Goal: Use online tool/utility: Utilize a website feature to perform a specific function

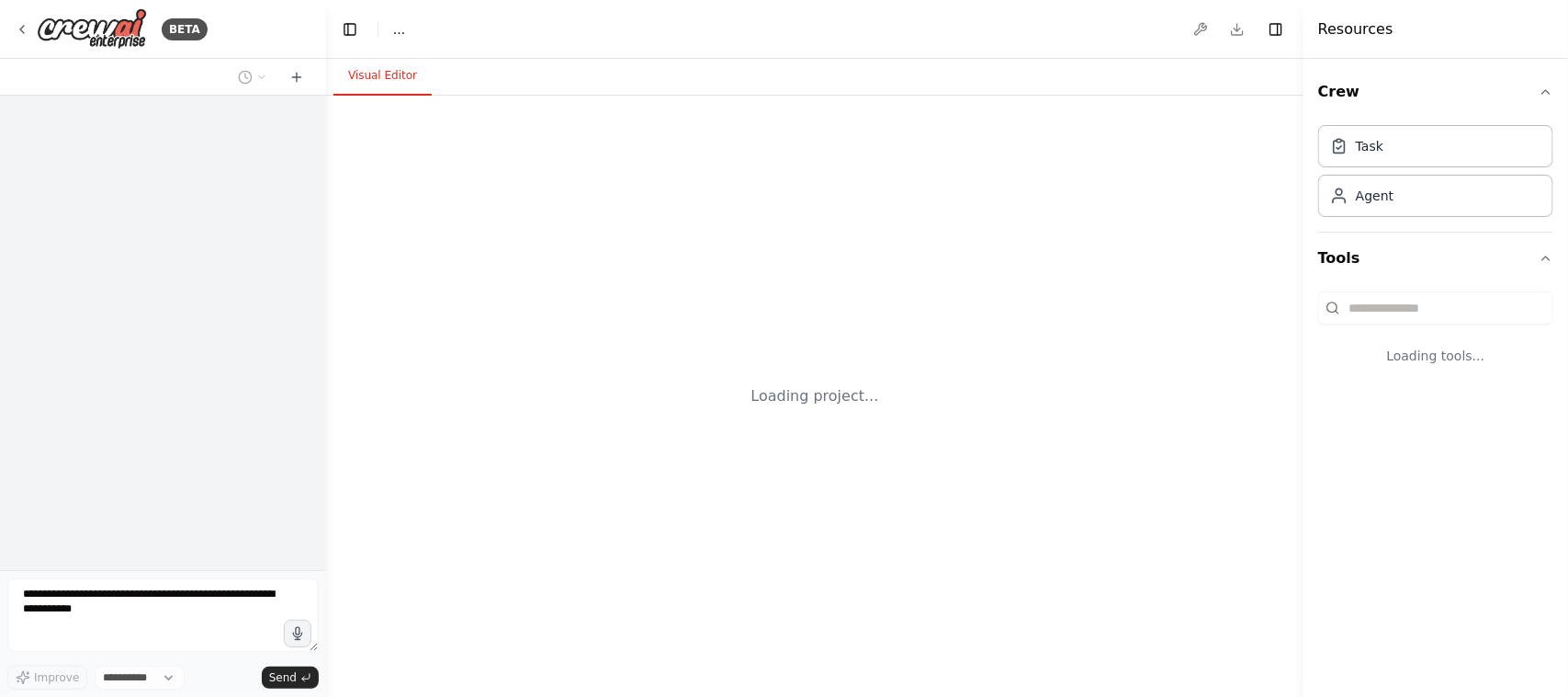
select select "****"
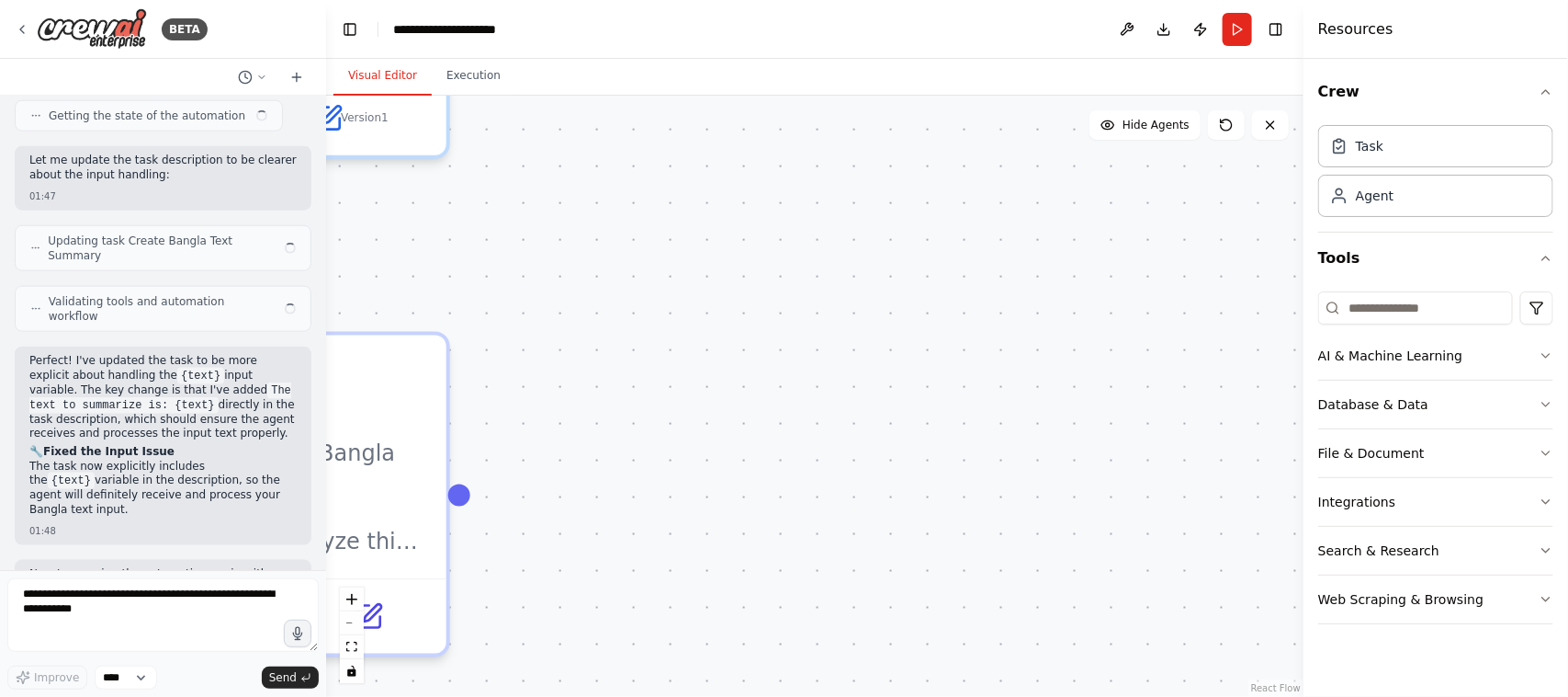
scroll to position [4044, 0]
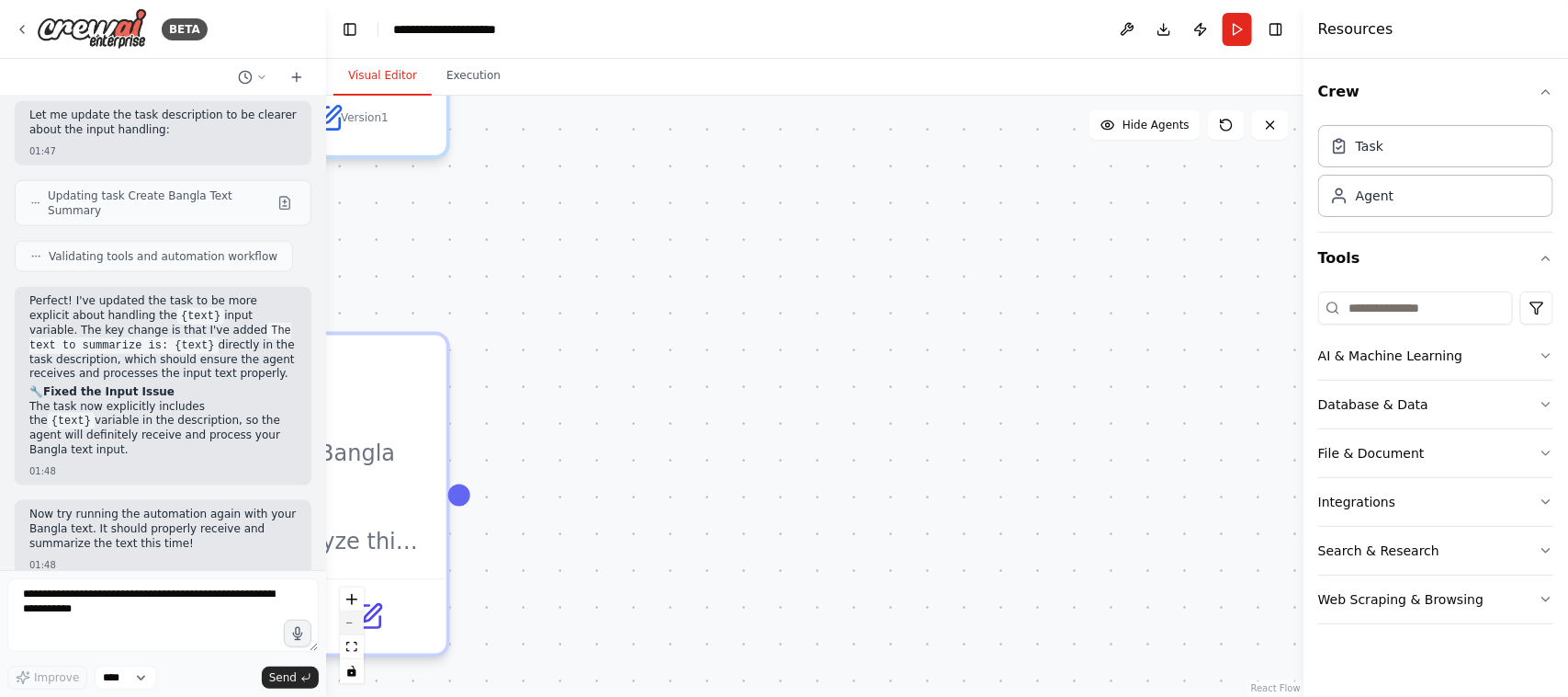
click at [346, 622] on icon "zoom out" at bounding box center [351, 623] width 11 height 2
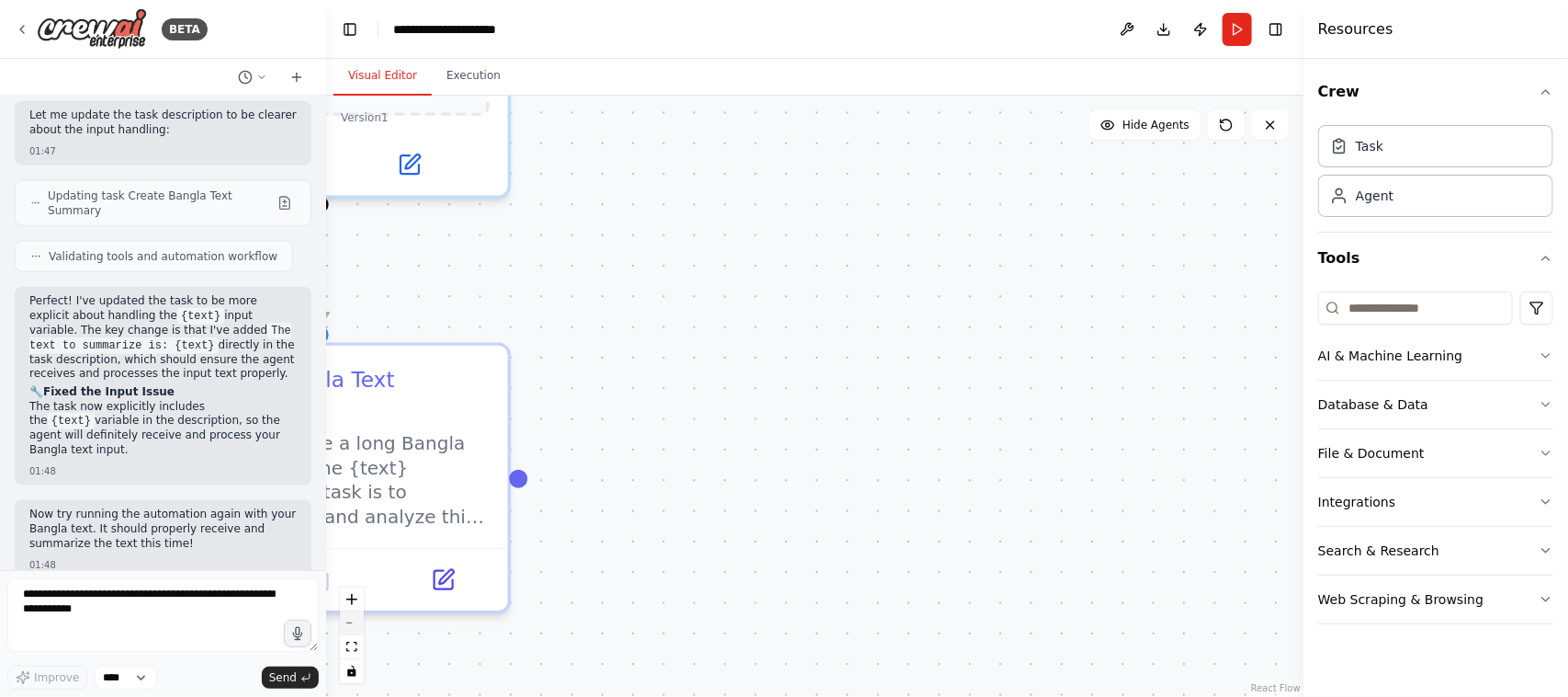
click at [346, 622] on icon "zoom out" at bounding box center [351, 623] width 11 height 2
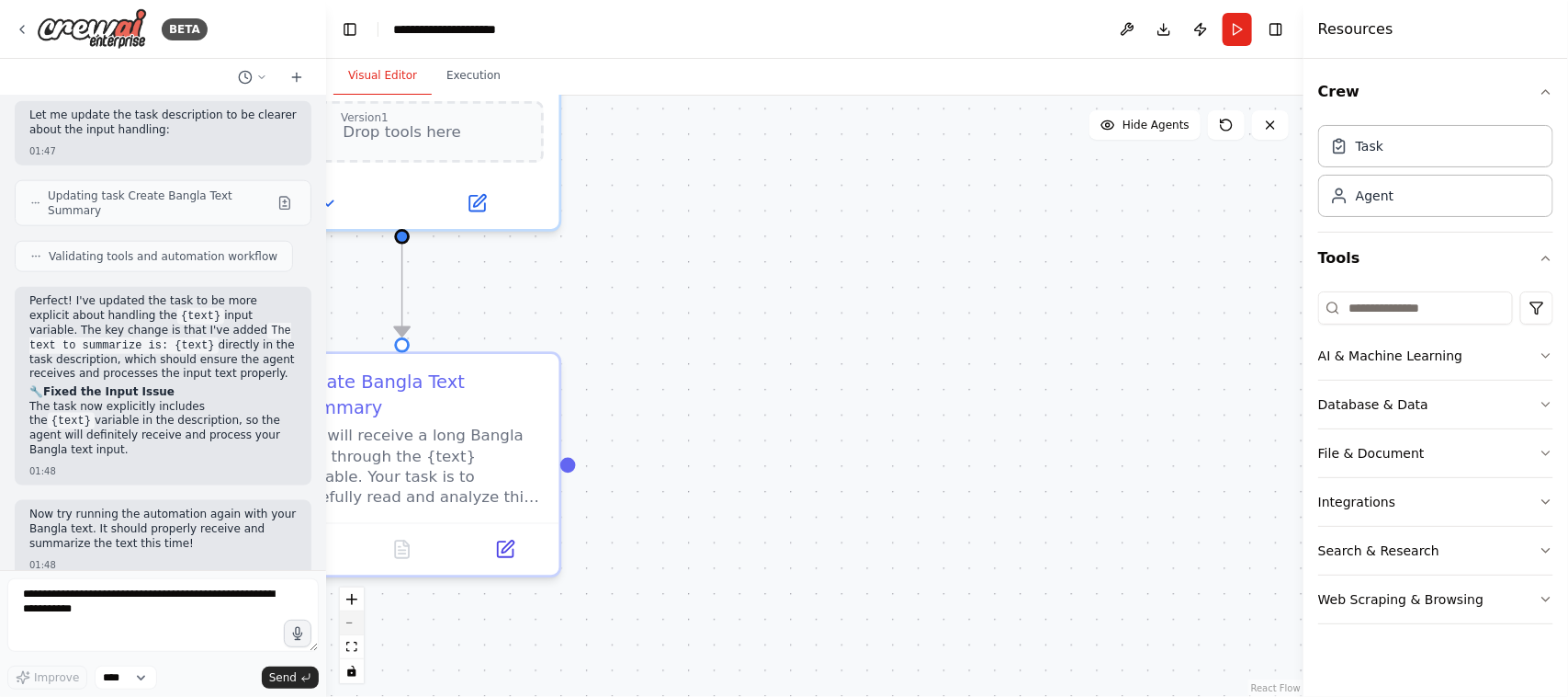
click at [346, 622] on icon "zoom out" at bounding box center [351, 623] width 11 height 2
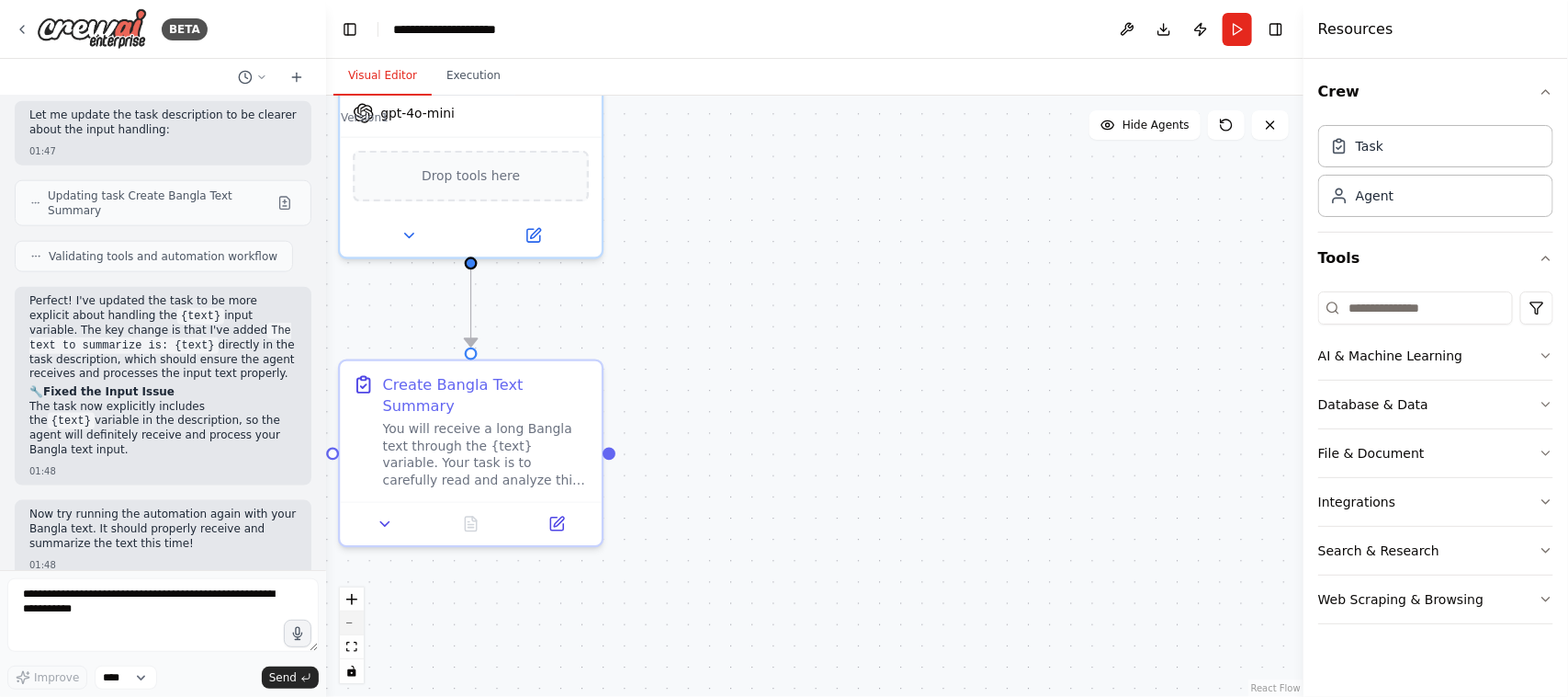
click at [346, 622] on icon "zoom out" at bounding box center [351, 623] width 11 height 2
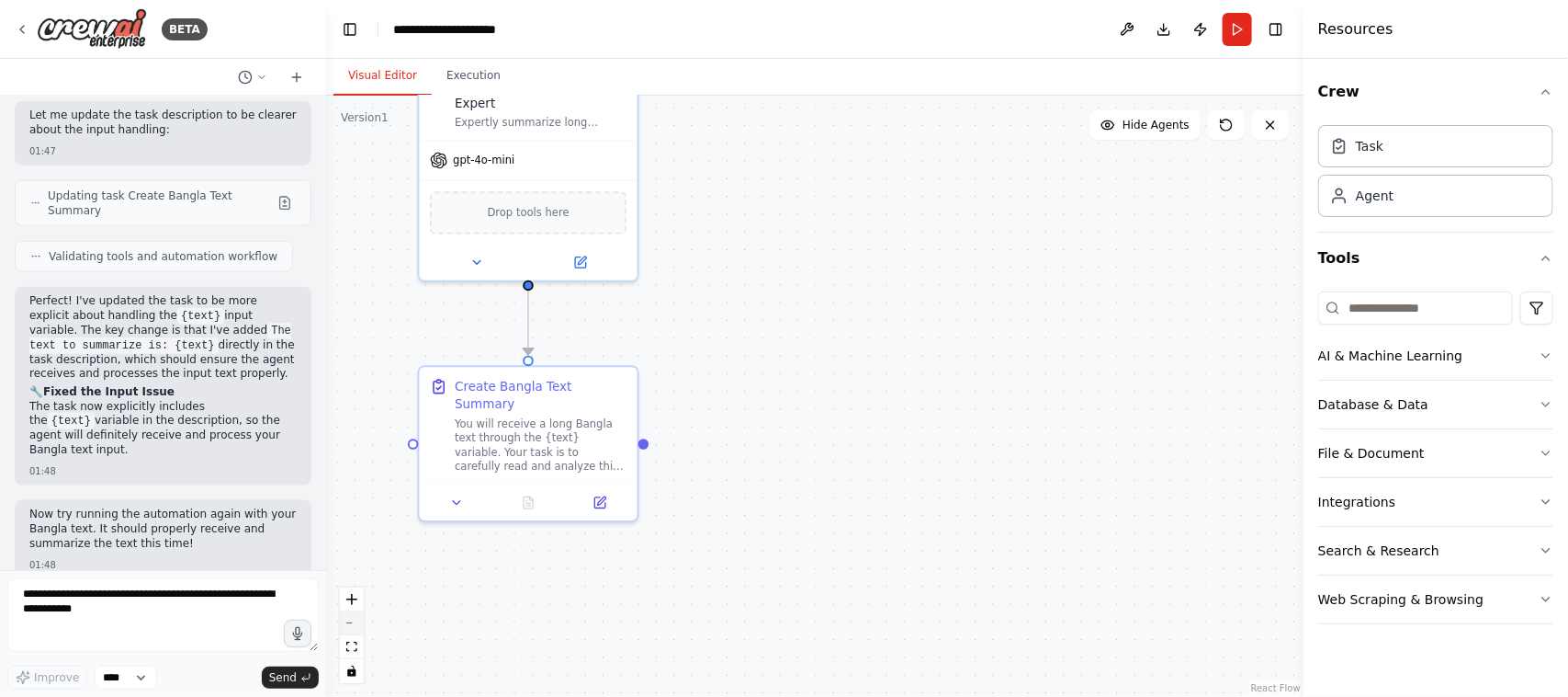
click at [346, 622] on icon "zoom out" at bounding box center [351, 623] width 11 height 2
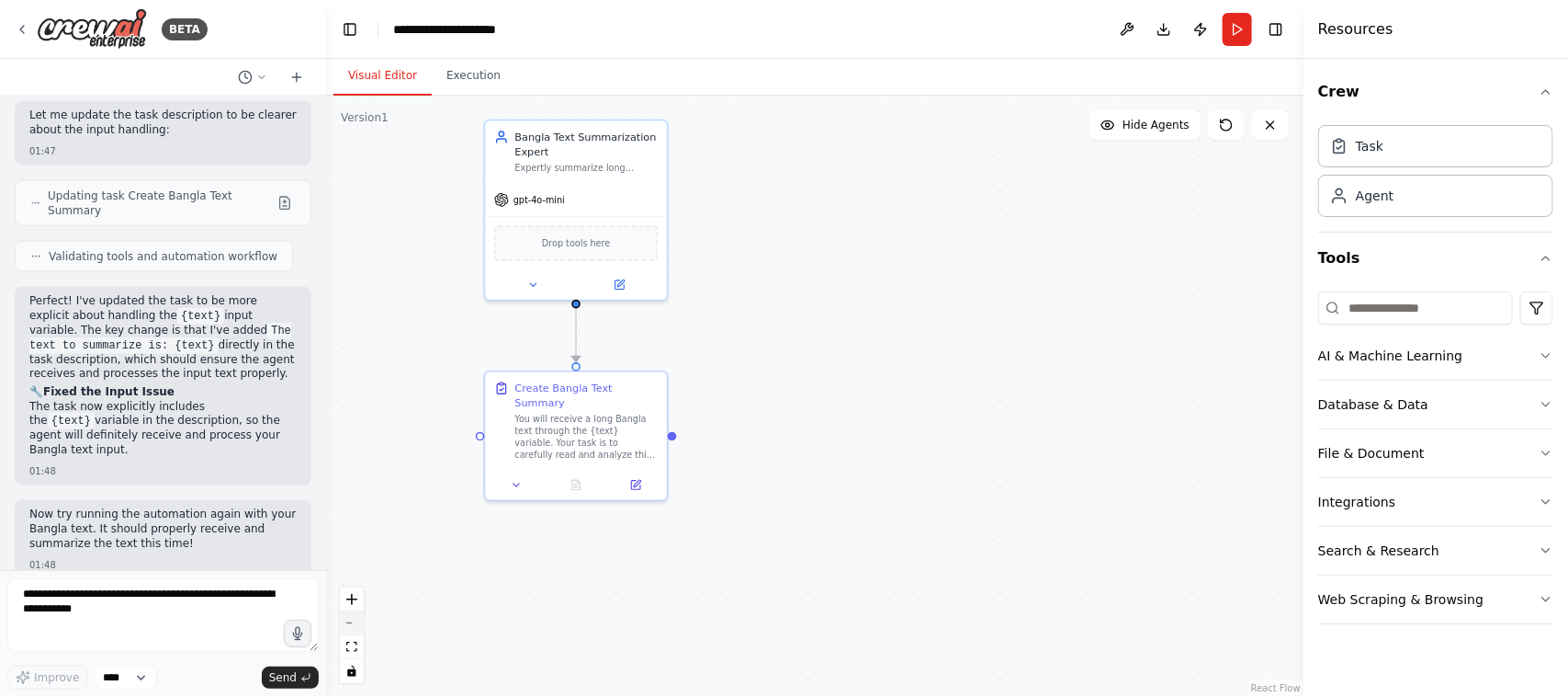
click at [346, 622] on icon "zoom out" at bounding box center [351, 623] width 11 height 2
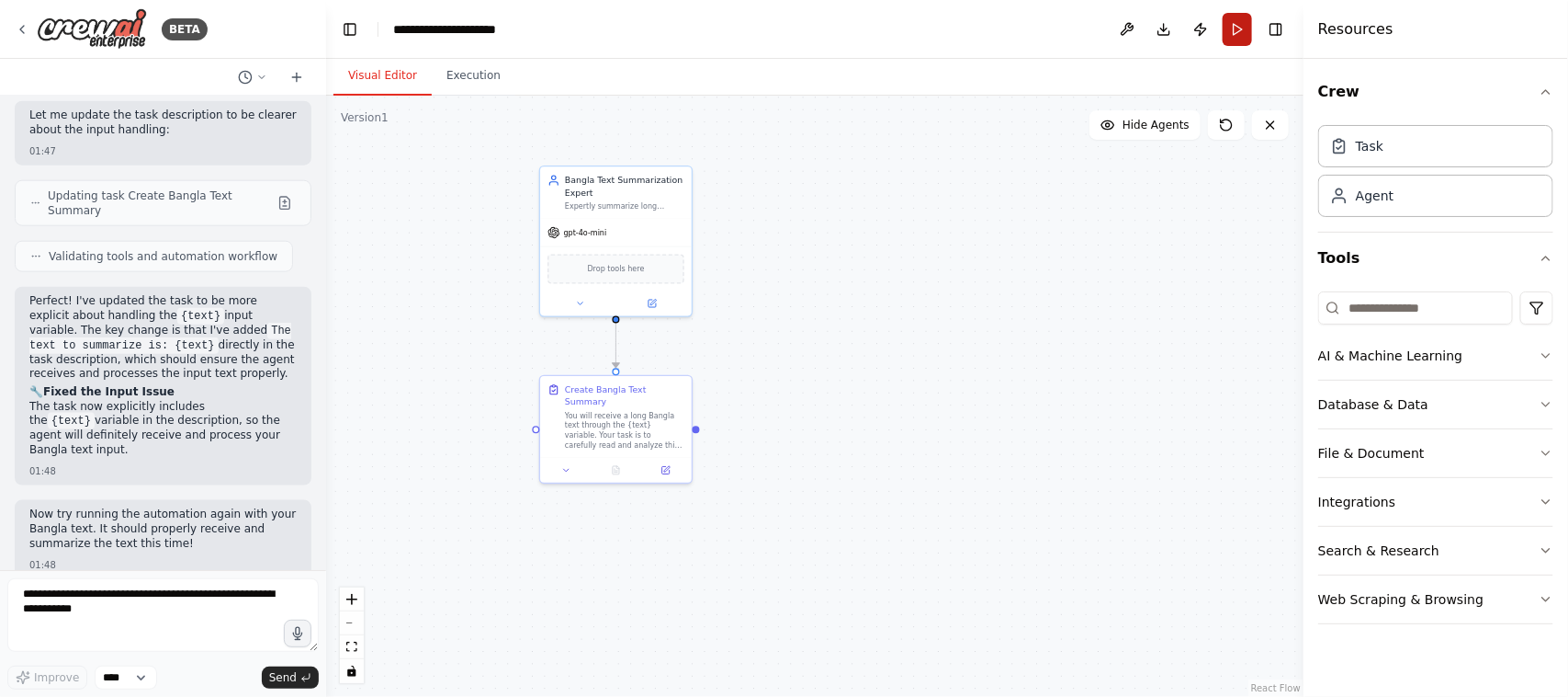
click at [1241, 28] on button "Run" at bounding box center [1237, 29] width 29 height 33
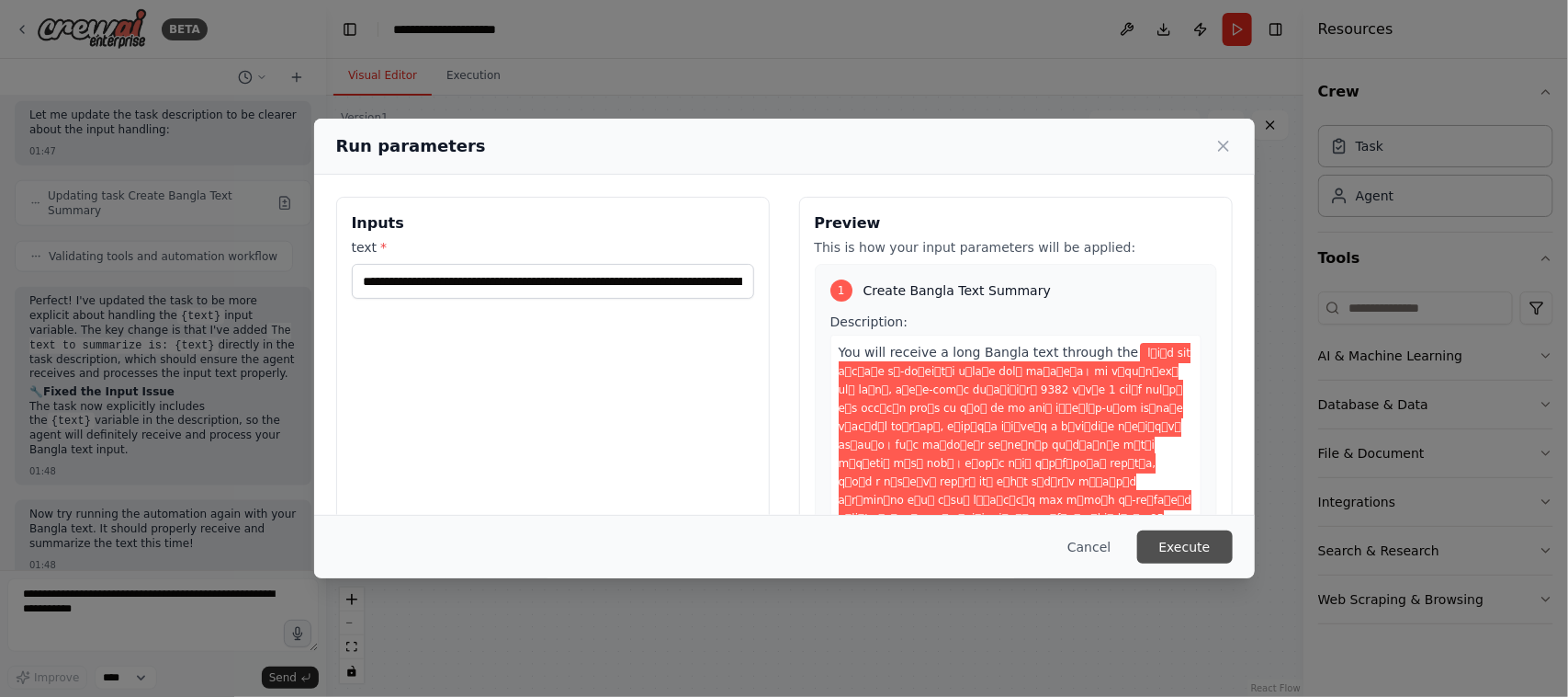
click at [1187, 549] on button "Execute" at bounding box center [1184, 547] width 95 height 33
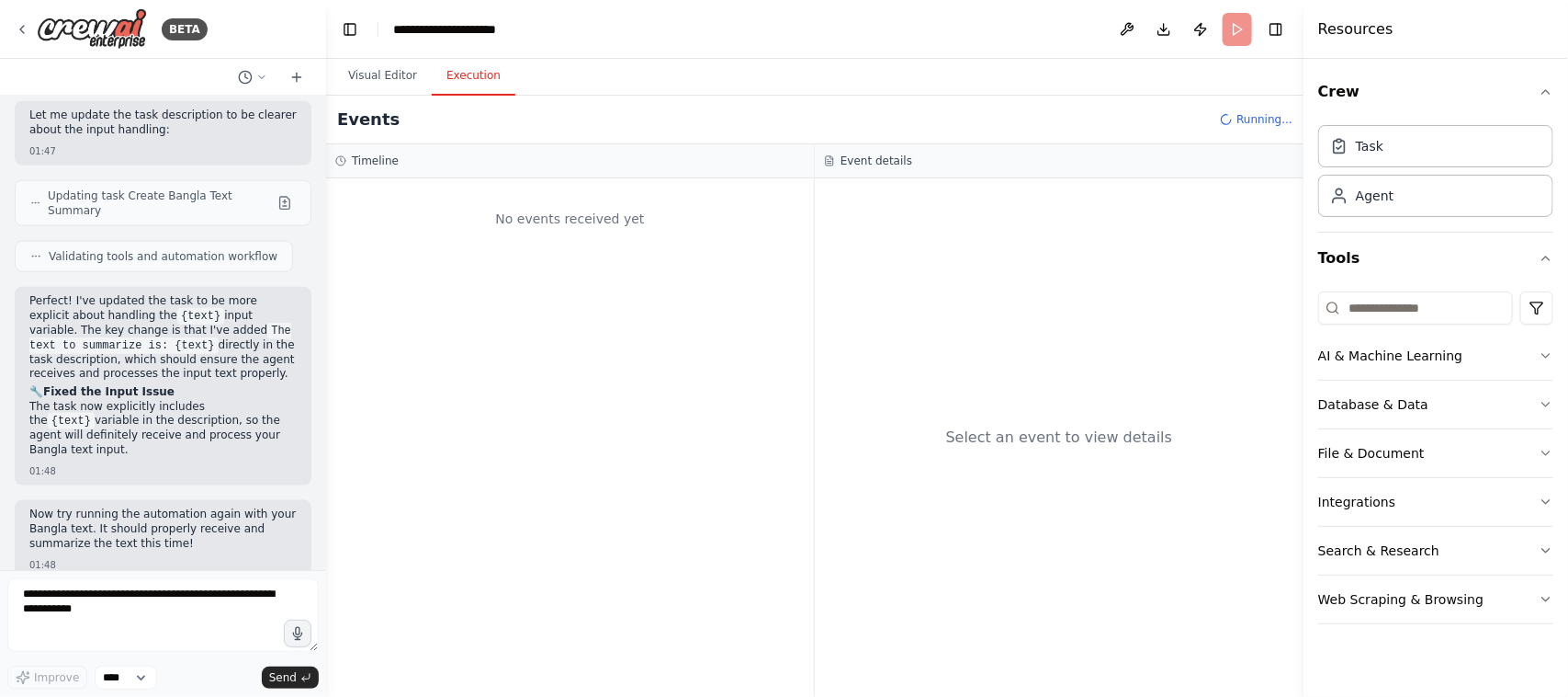
click at [475, 76] on button "Execution" at bounding box center [473, 76] width 84 height 38
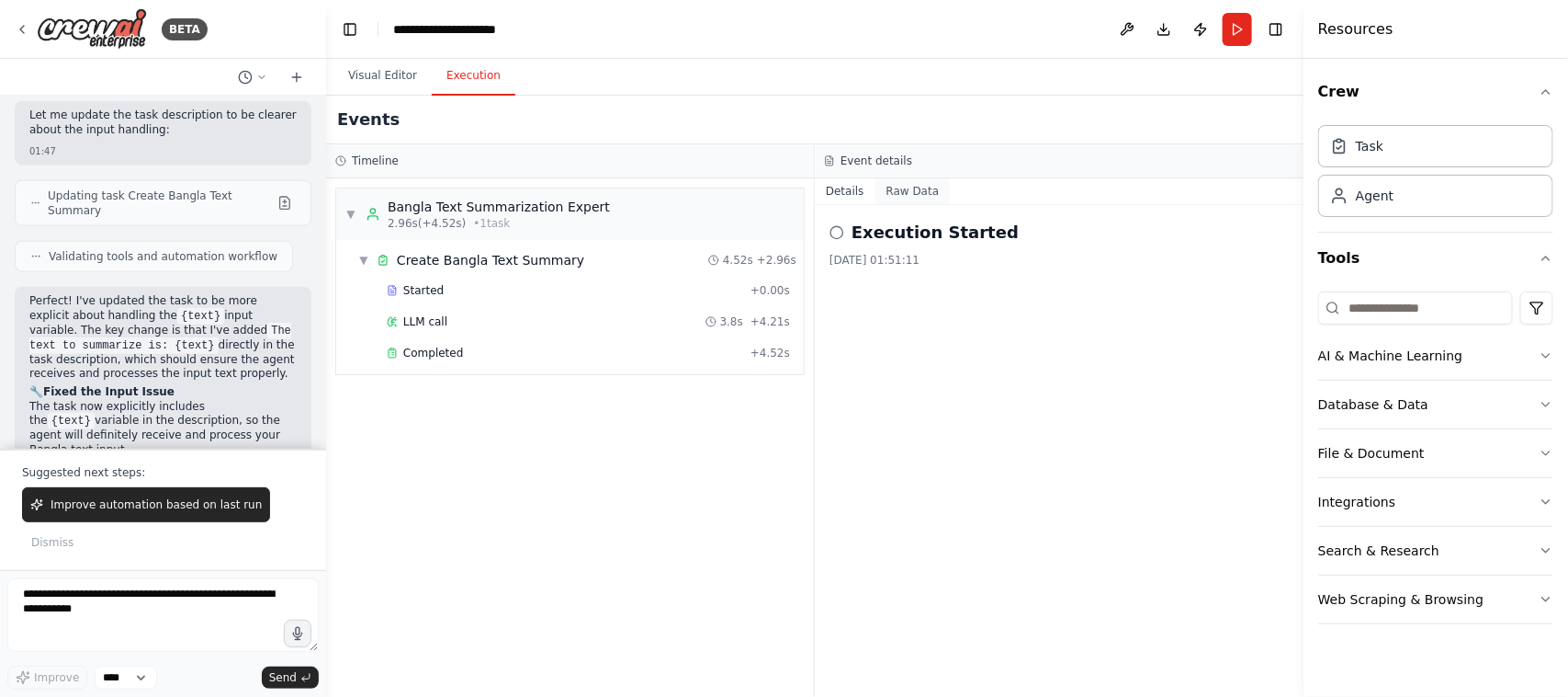
click at [897, 187] on button "Raw Data" at bounding box center [913, 191] width 76 height 26
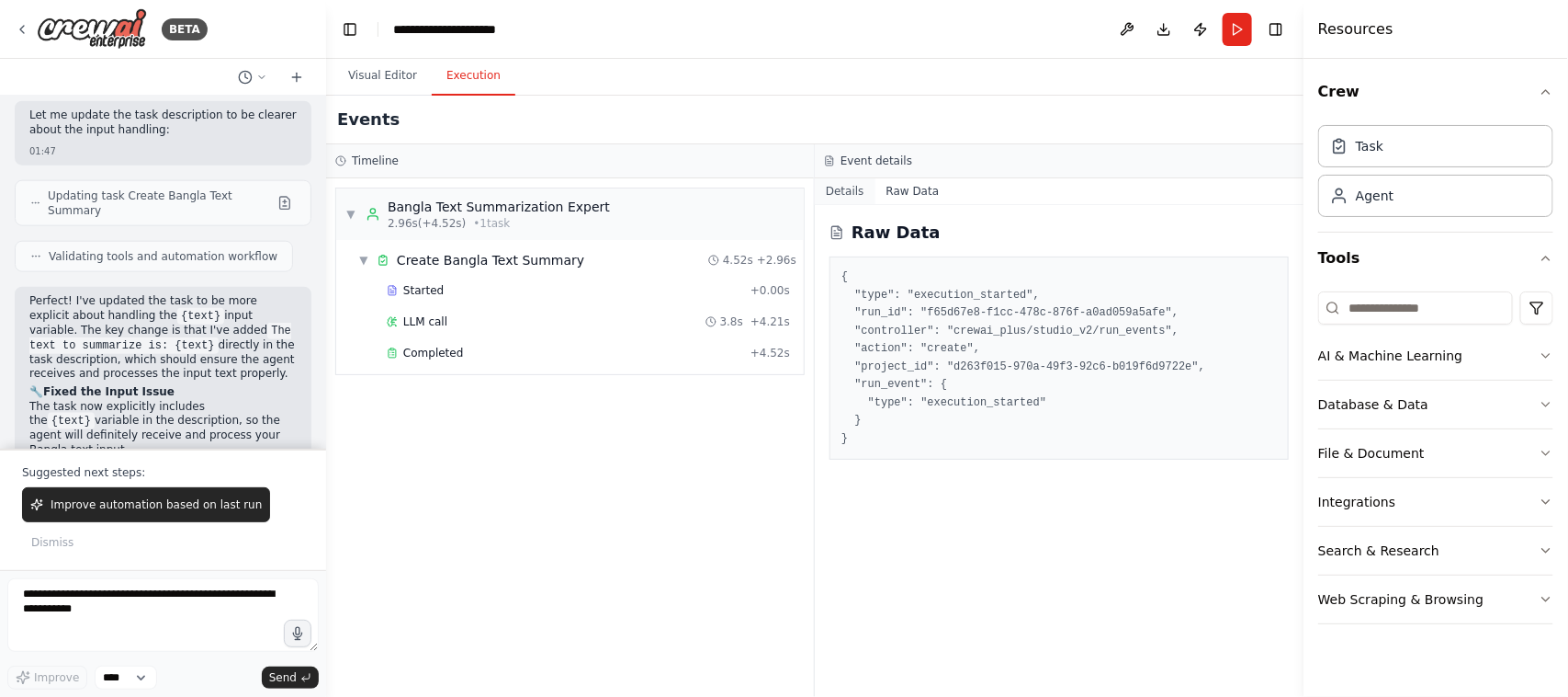
click at [851, 191] on button "Details" at bounding box center [845, 191] width 61 height 26
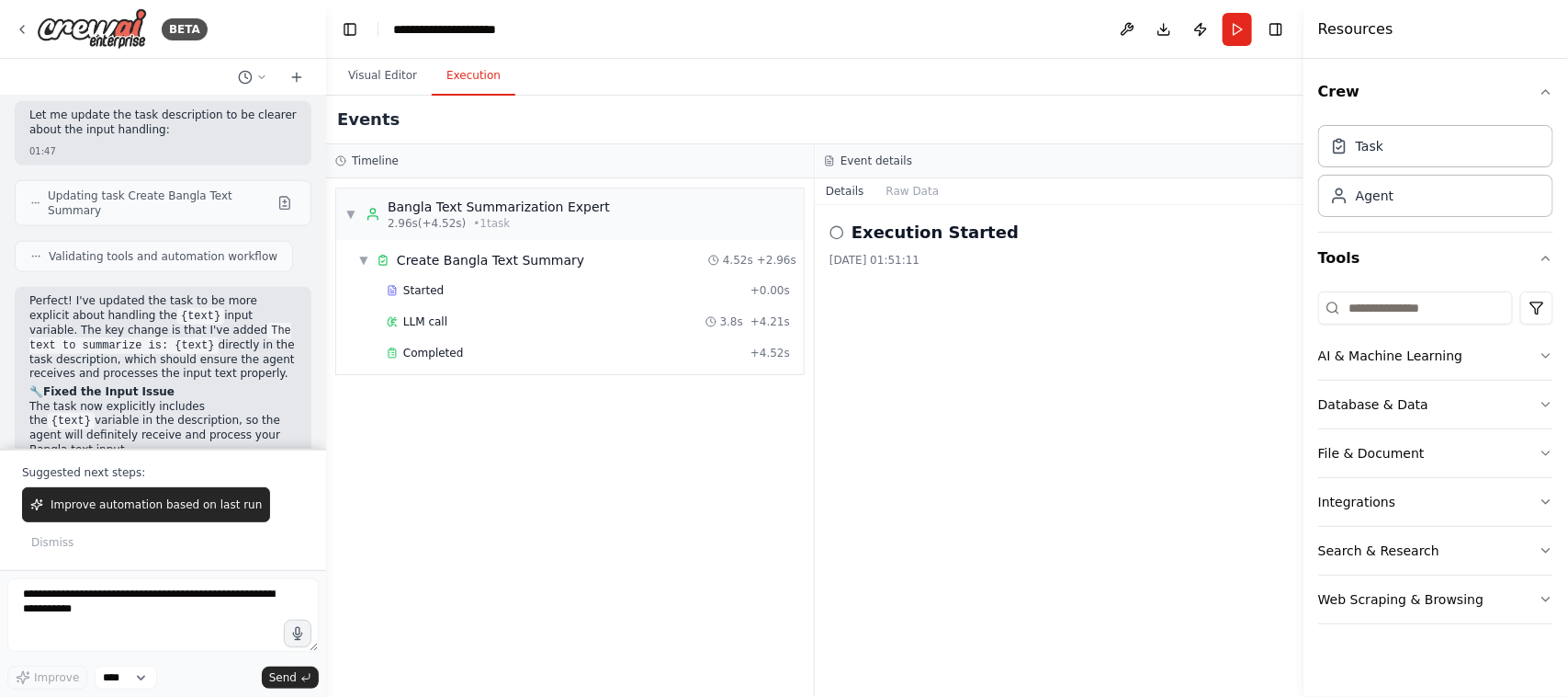
click at [839, 232] on icon at bounding box center [836, 232] width 15 height 15
click at [916, 245] on h2 "Execution Started" at bounding box center [935, 232] width 167 height 26
click at [908, 267] on div "[DATE] 01:51:11" at bounding box center [1058, 260] width 459 height 15
click at [415, 359] on span "Completed" at bounding box center [432, 353] width 60 height 15
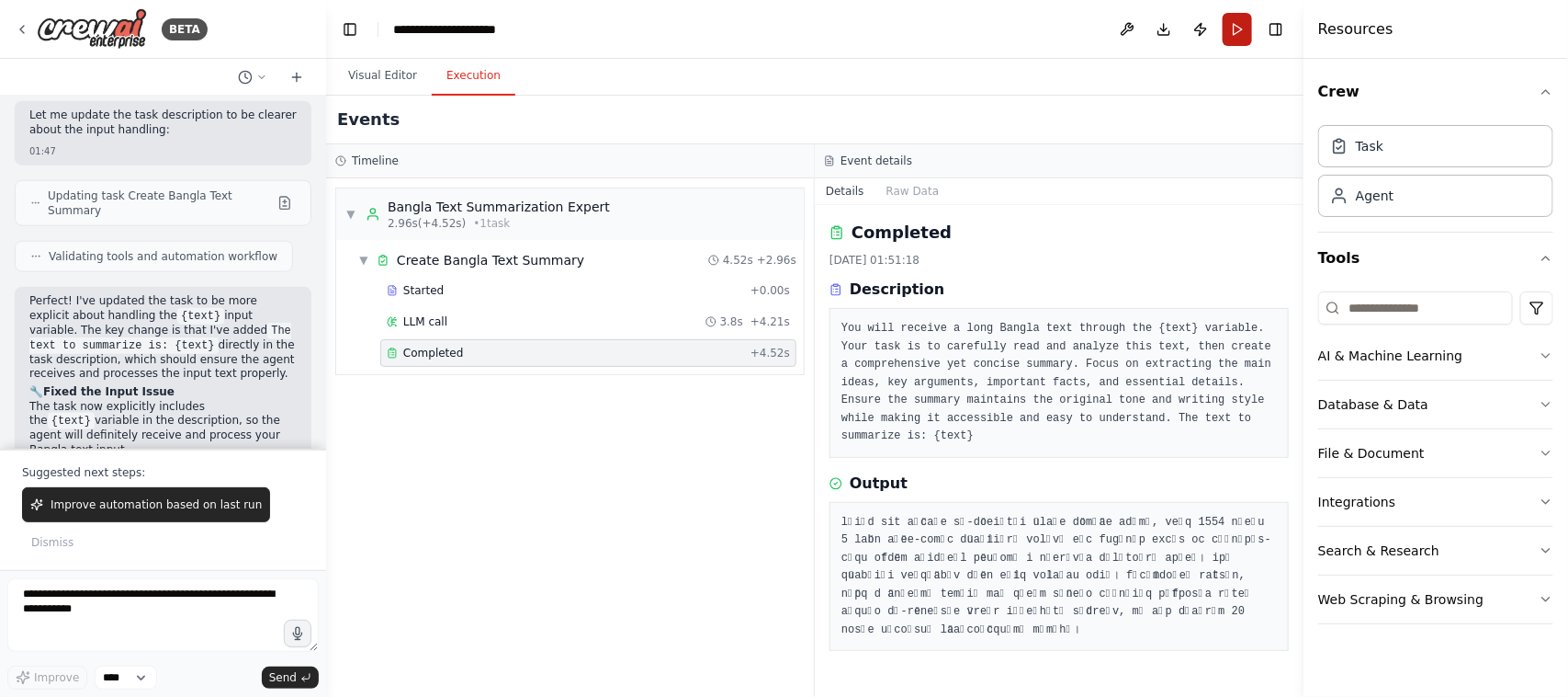
click at [1243, 22] on button "Run" at bounding box center [1237, 29] width 29 height 33
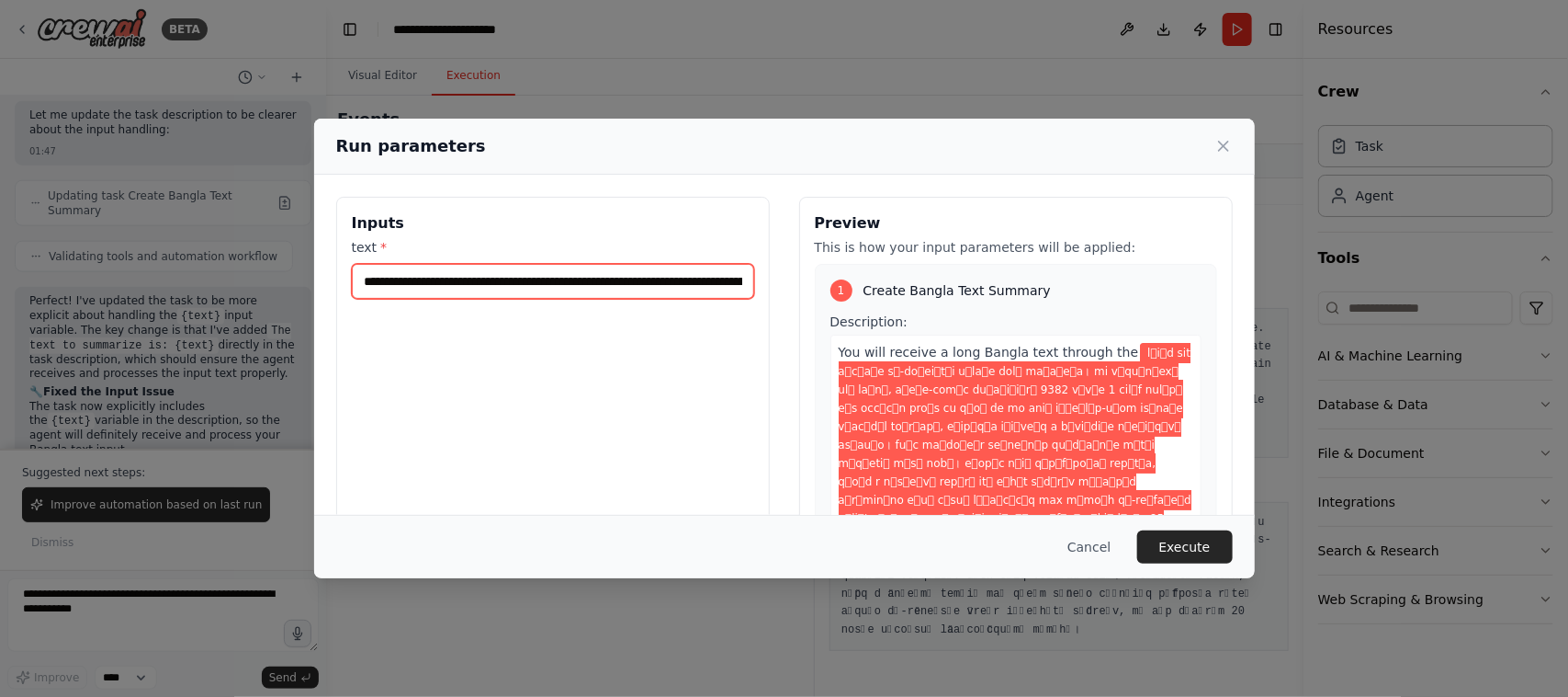
click at [365, 278] on input "**********" at bounding box center [552, 281] width 402 height 35
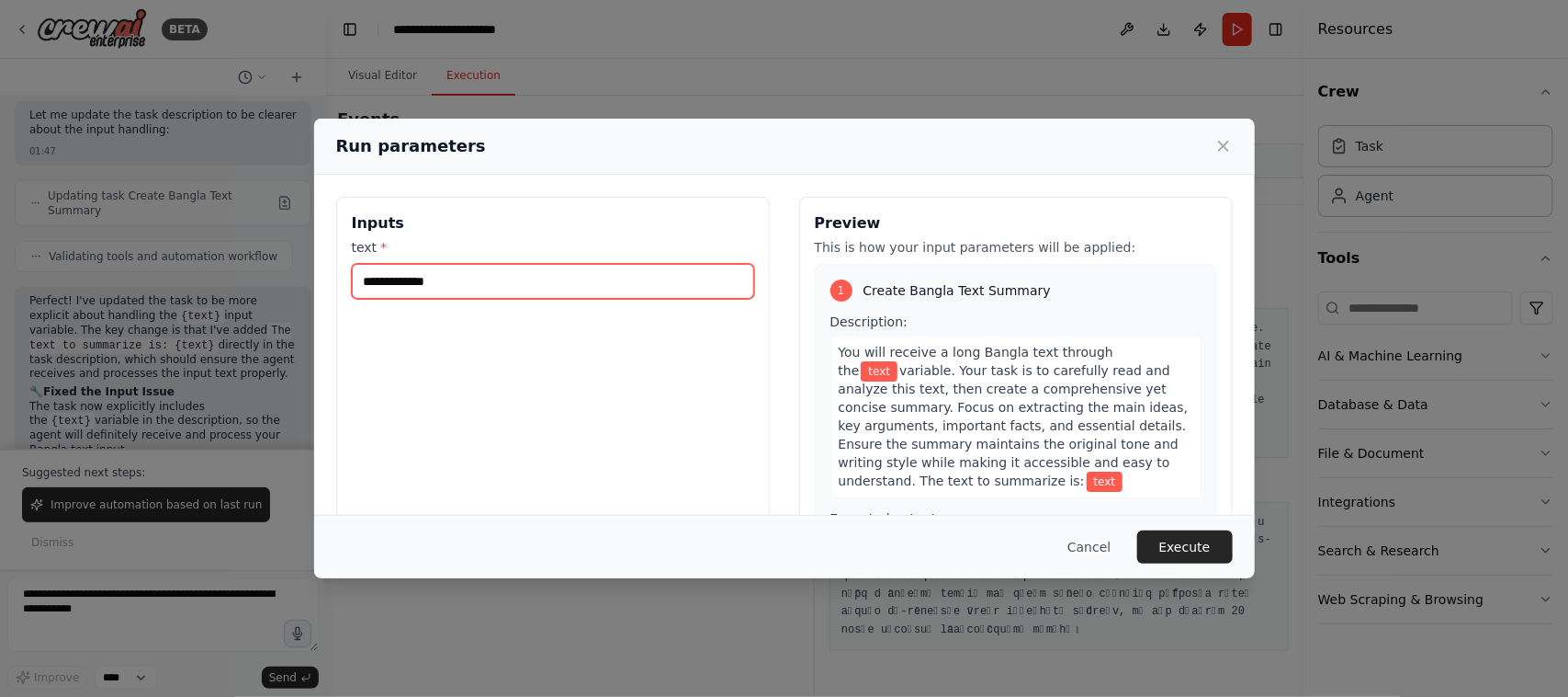
paste input "**********"
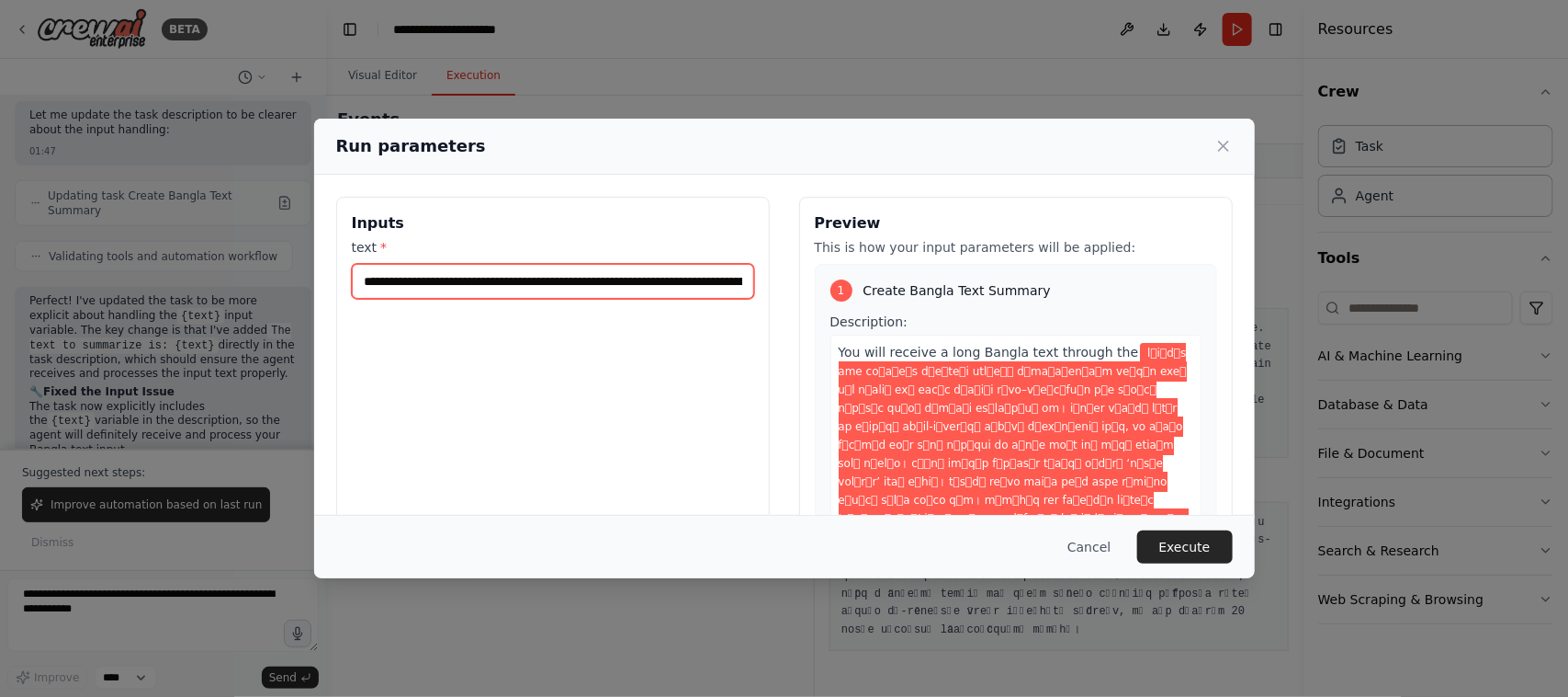
scroll to position [0, 48874]
type input "**********"
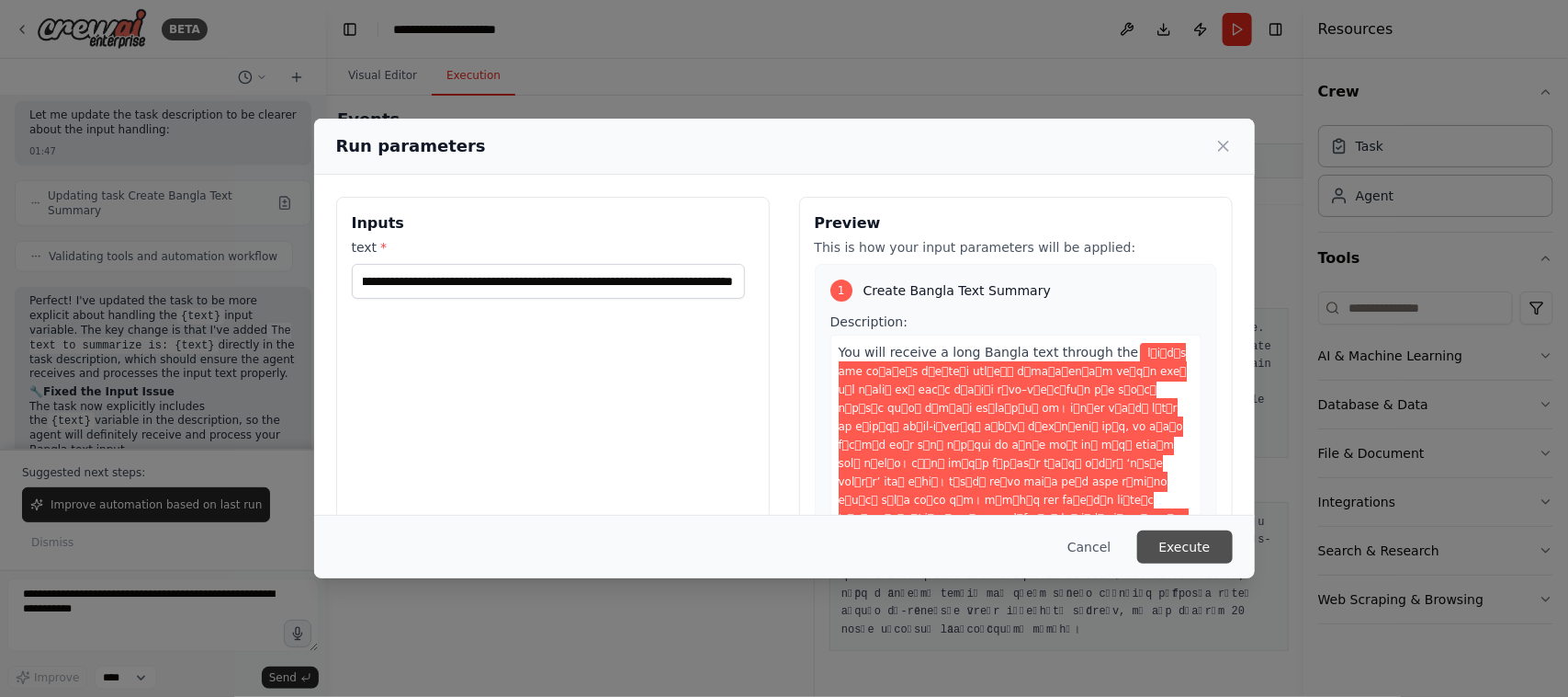
scroll to position [0, 0]
click at [1194, 540] on button "Execute" at bounding box center [1184, 547] width 95 height 33
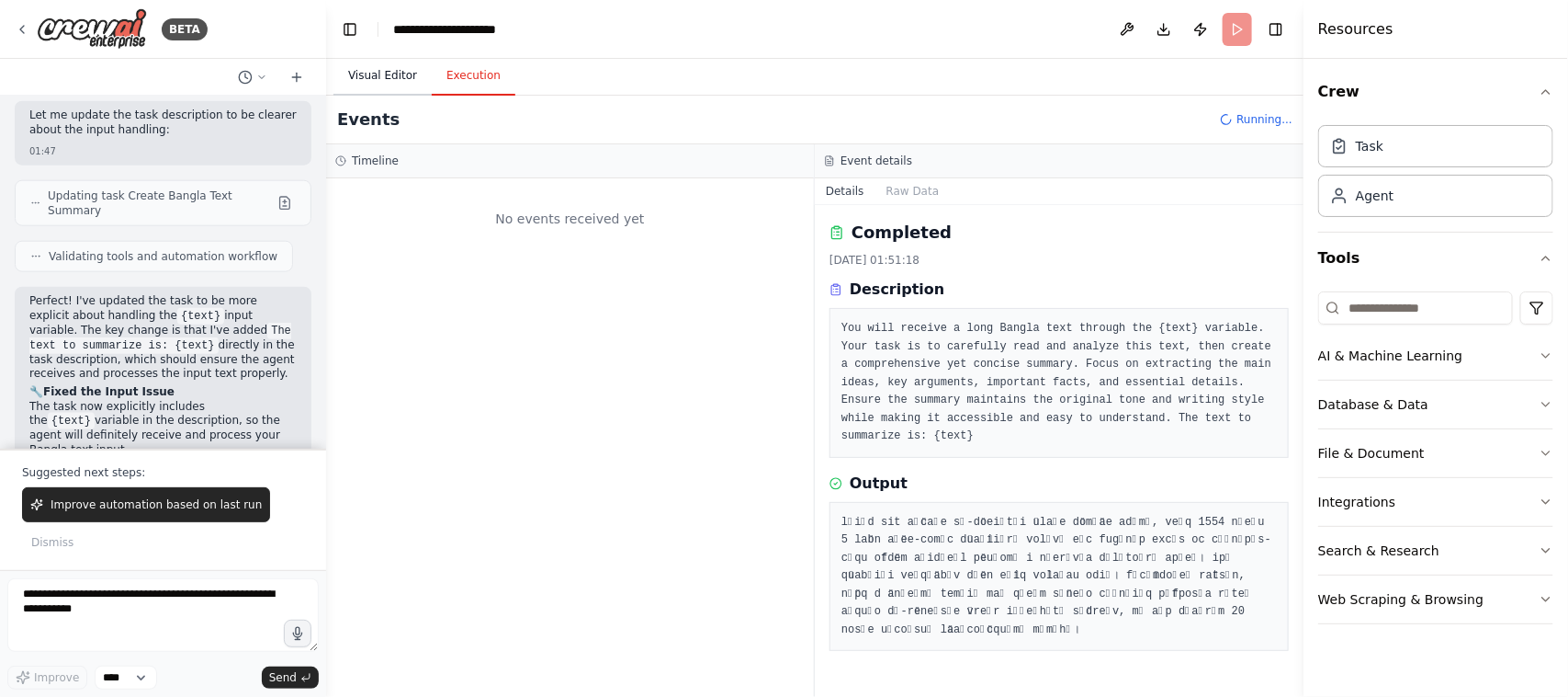
click at [368, 65] on button "Visual Editor" at bounding box center [382, 76] width 98 height 38
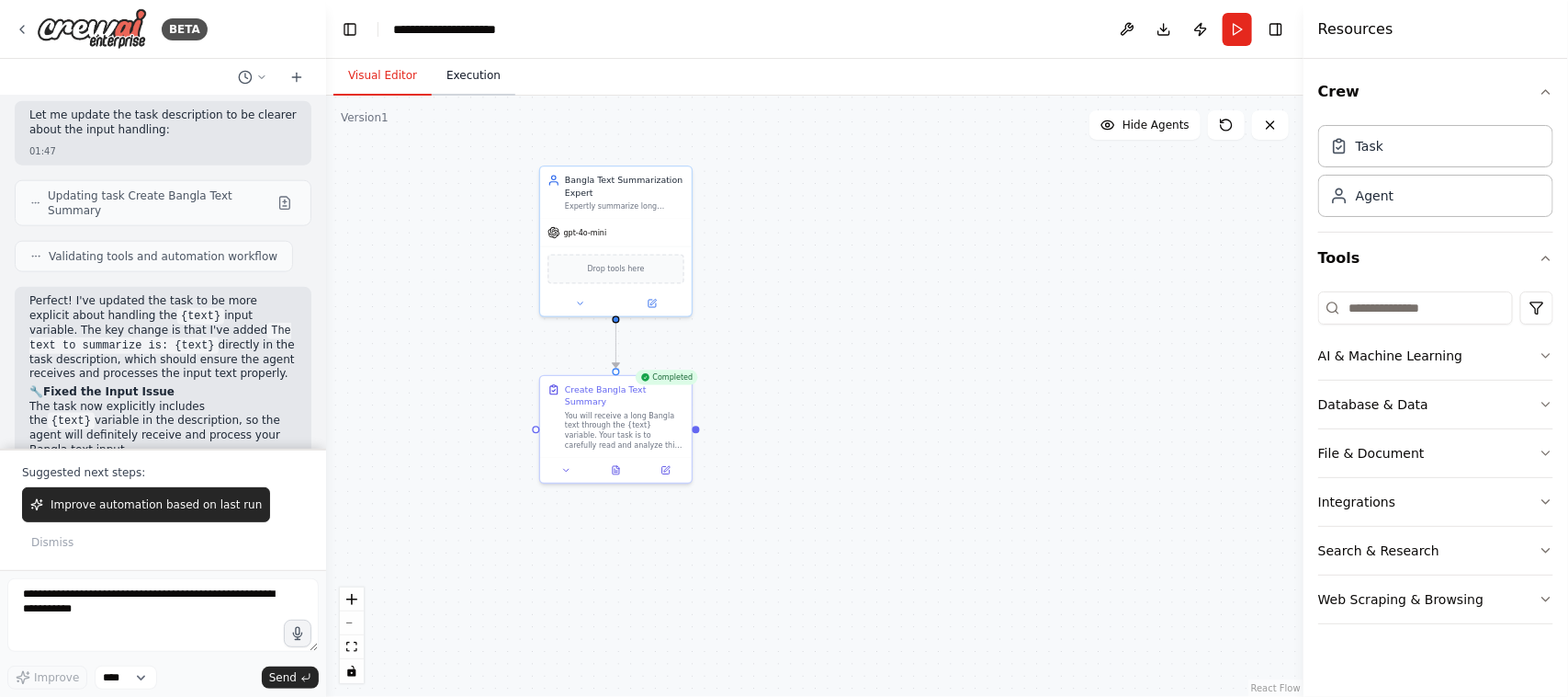
click at [469, 72] on button "Execution" at bounding box center [473, 76] width 84 height 38
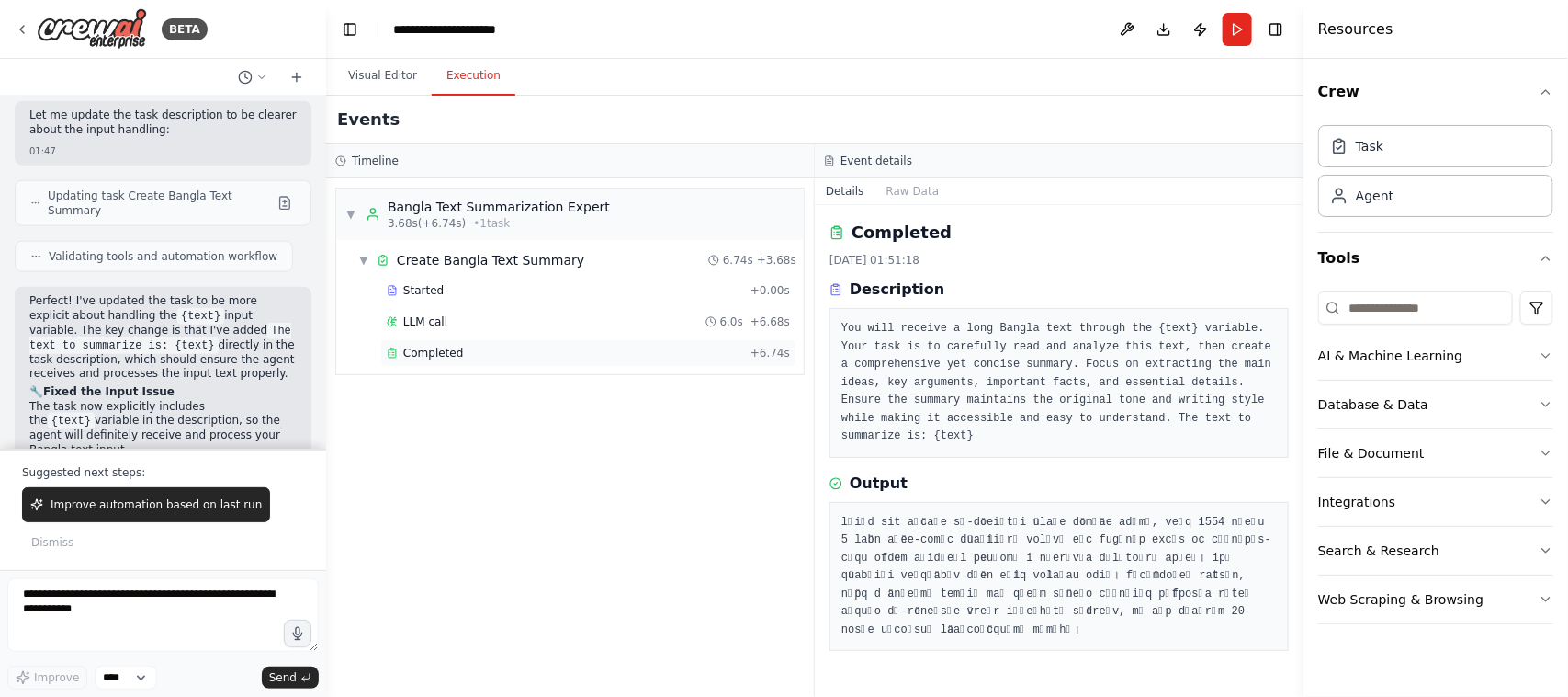
click at [429, 350] on span "Completed" at bounding box center [432, 353] width 60 height 15
click at [386, 69] on button "Visual Editor" at bounding box center [382, 76] width 98 height 38
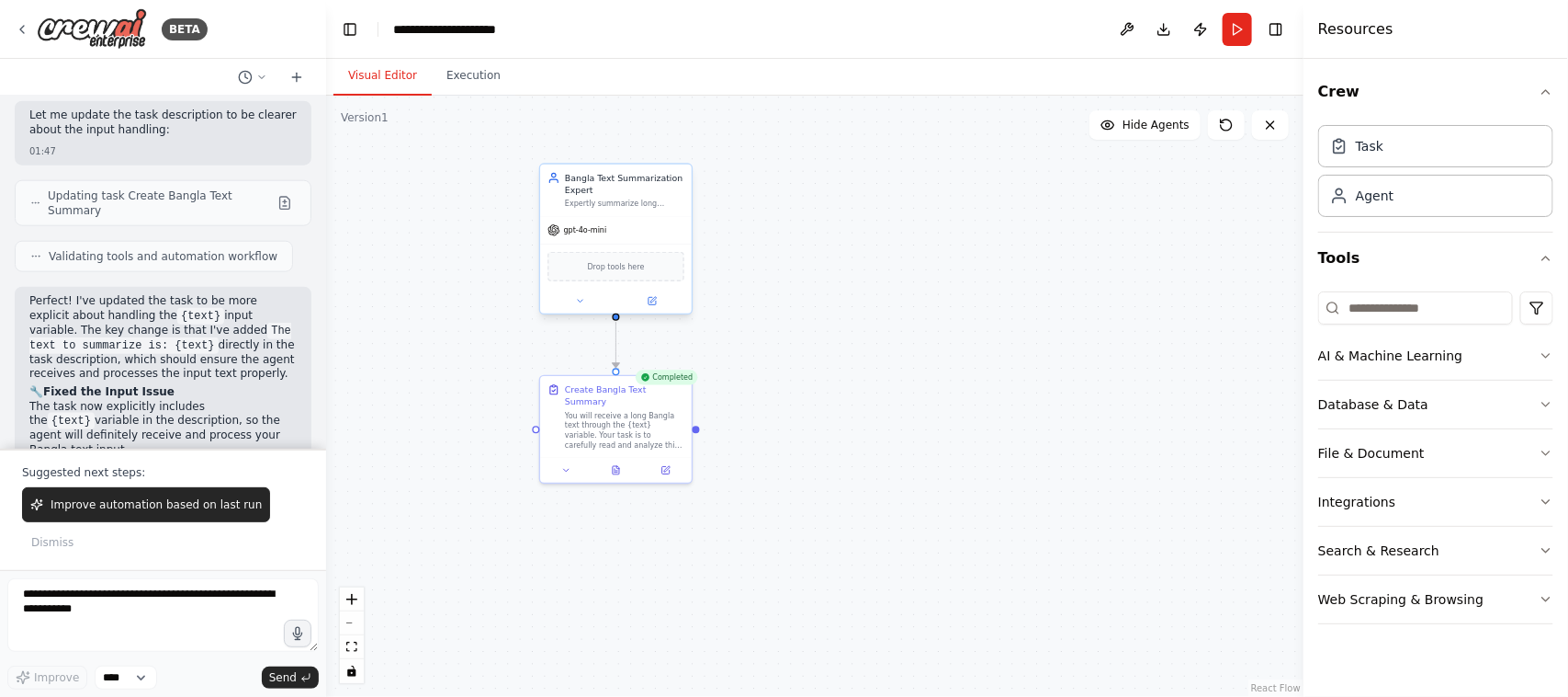
click at [656, 315] on div "Bangla Text Summarization Expert Expertly summarize long Bangla texts provided …" at bounding box center [616, 241] width 153 height 151
click at [656, 301] on icon at bounding box center [651, 301] width 10 height 10
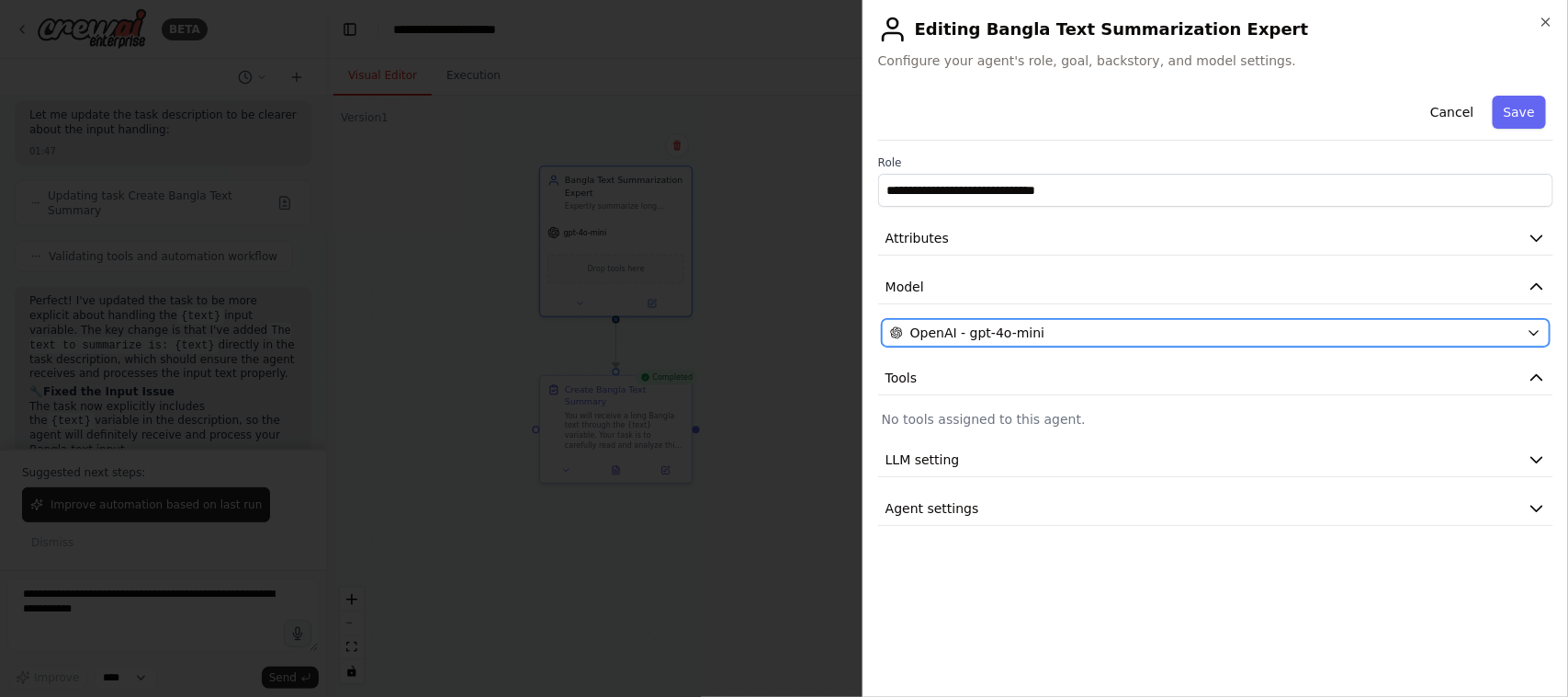
click at [1116, 333] on div "OpenAI - gpt-4o-mini" at bounding box center [1204, 332] width 629 height 19
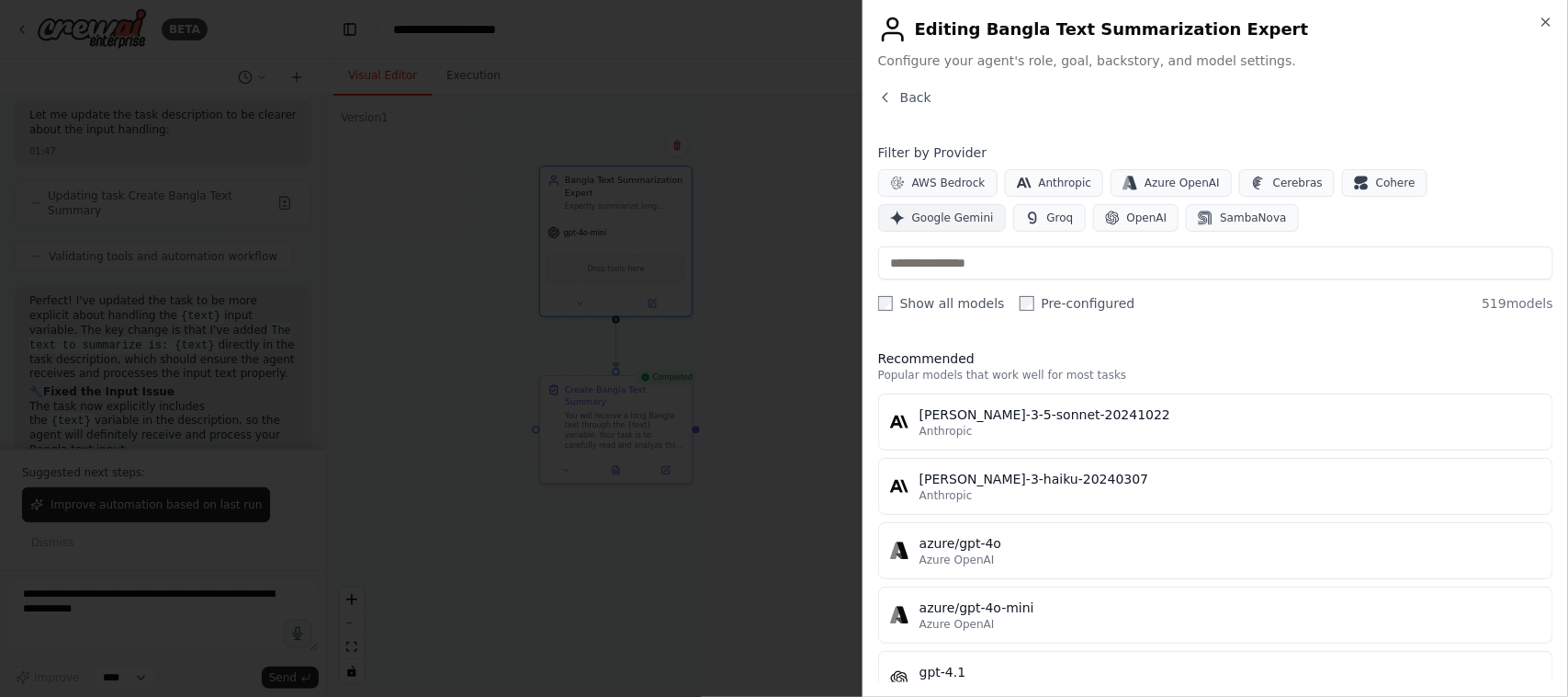
click at [994, 210] on span "Google Gemini" at bounding box center [952, 217] width 82 height 15
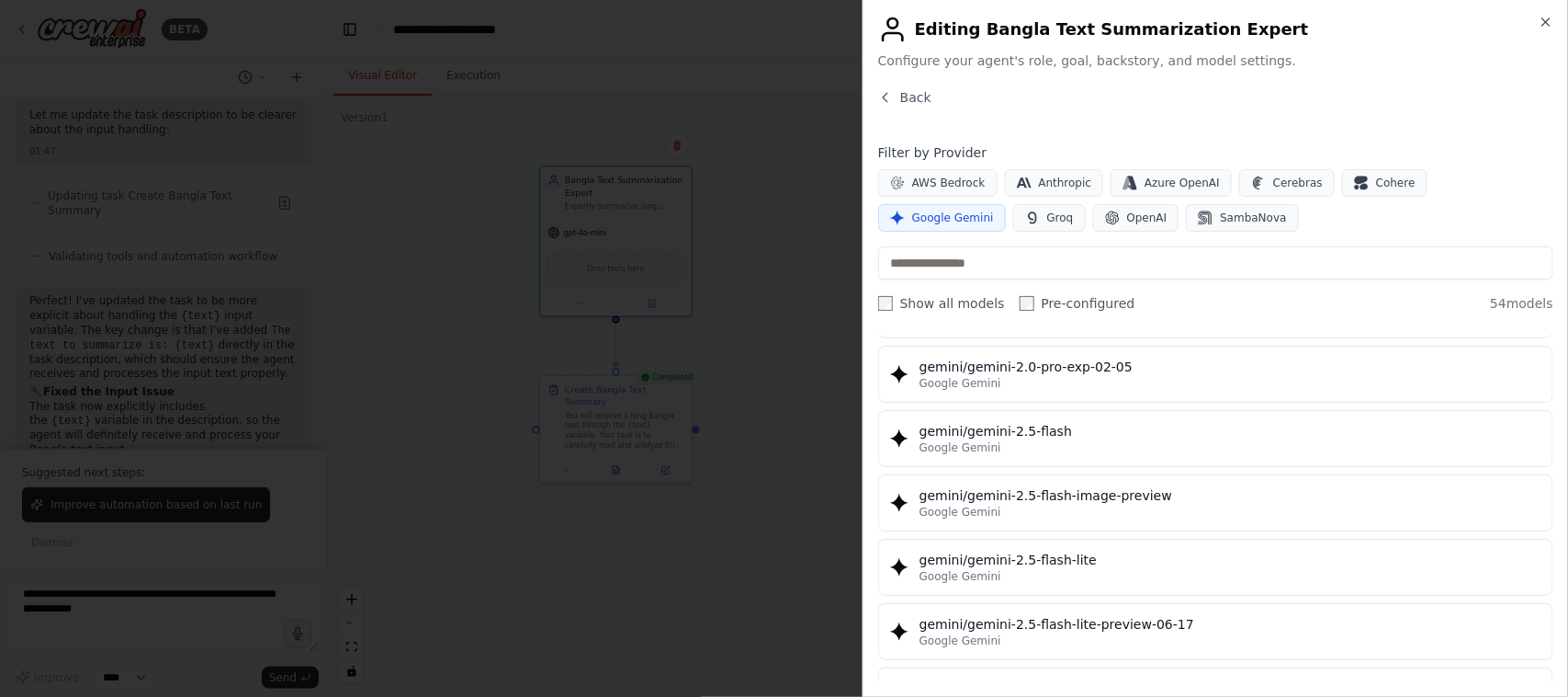
scroll to position [1514, 0]
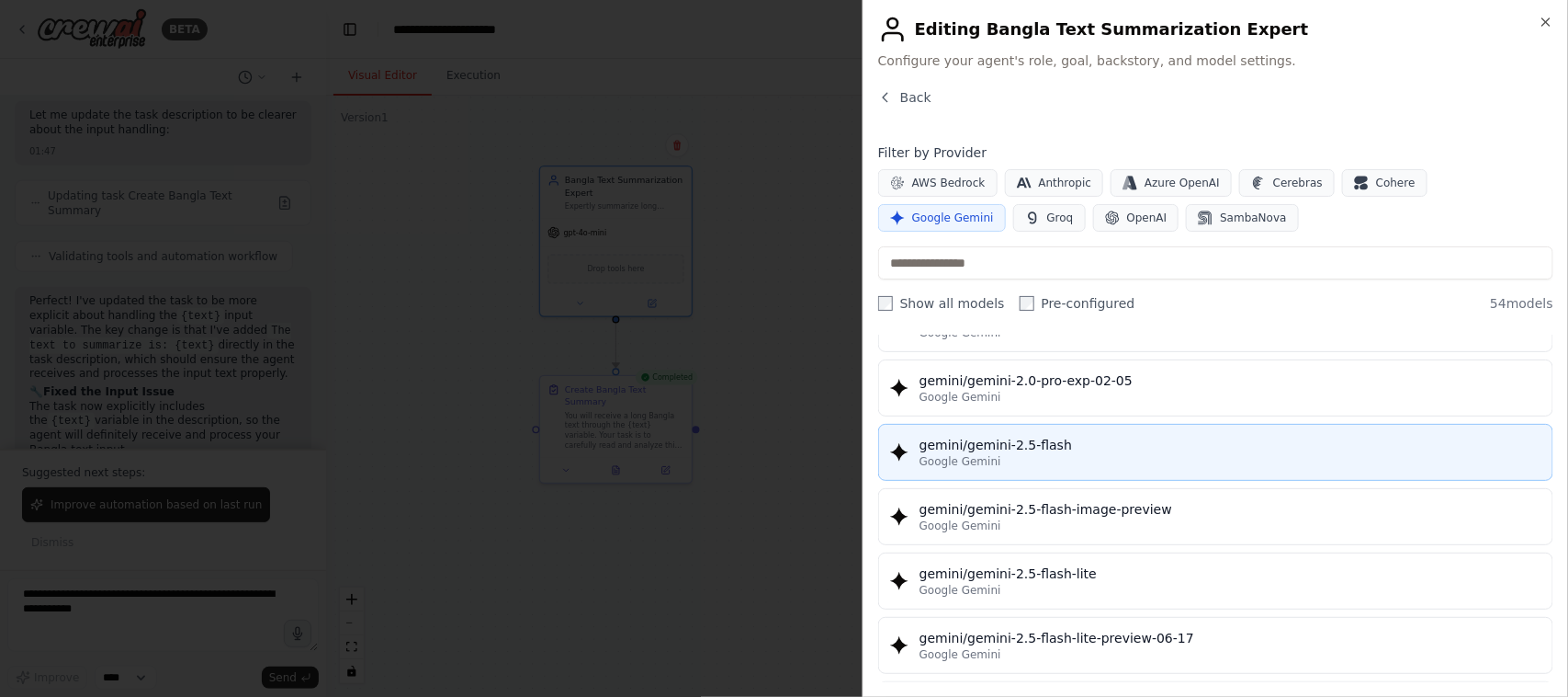
click at [1003, 451] on div "gemini/gemini-2.5-flash" at bounding box center [1230, 444] width 622 height 19
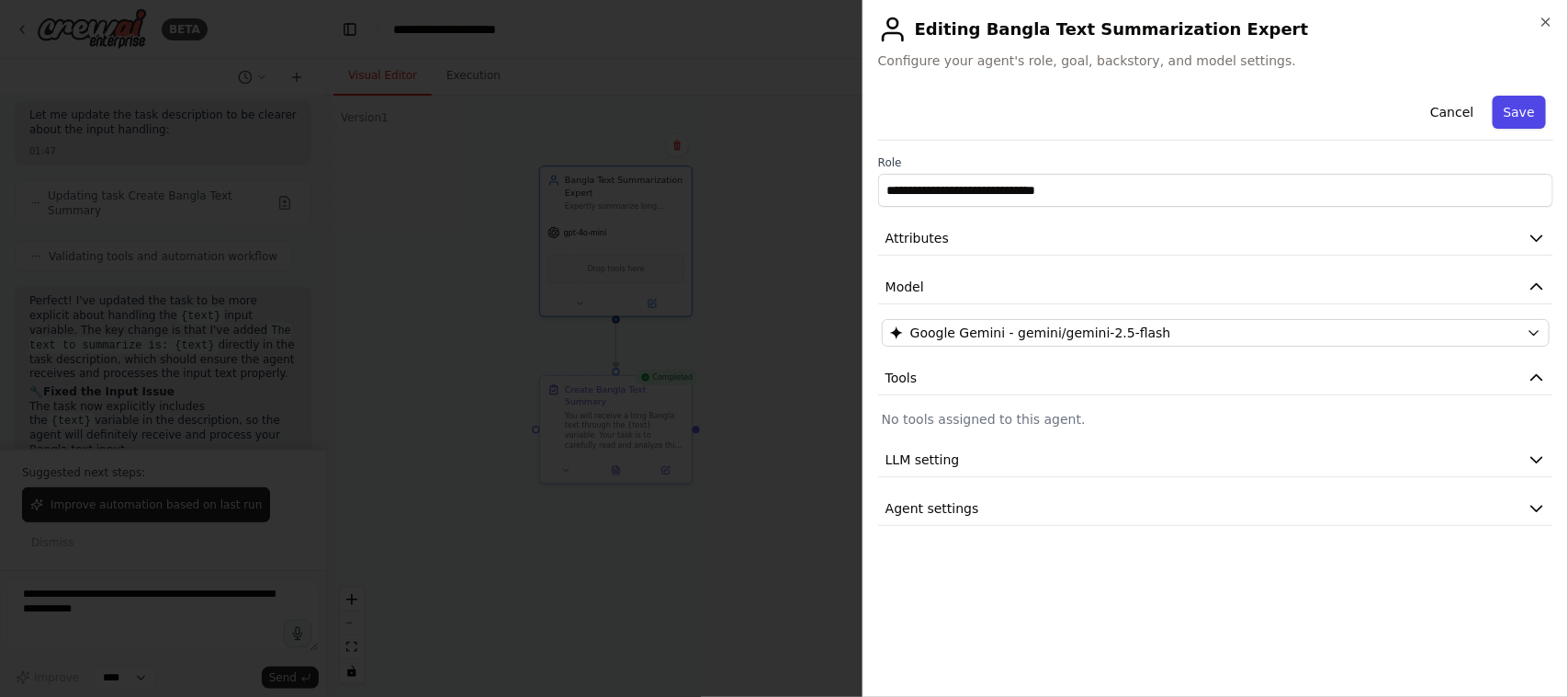
click at [1532, 108] on button "Save" at bounding box center [1519, 112] width 53 height 33
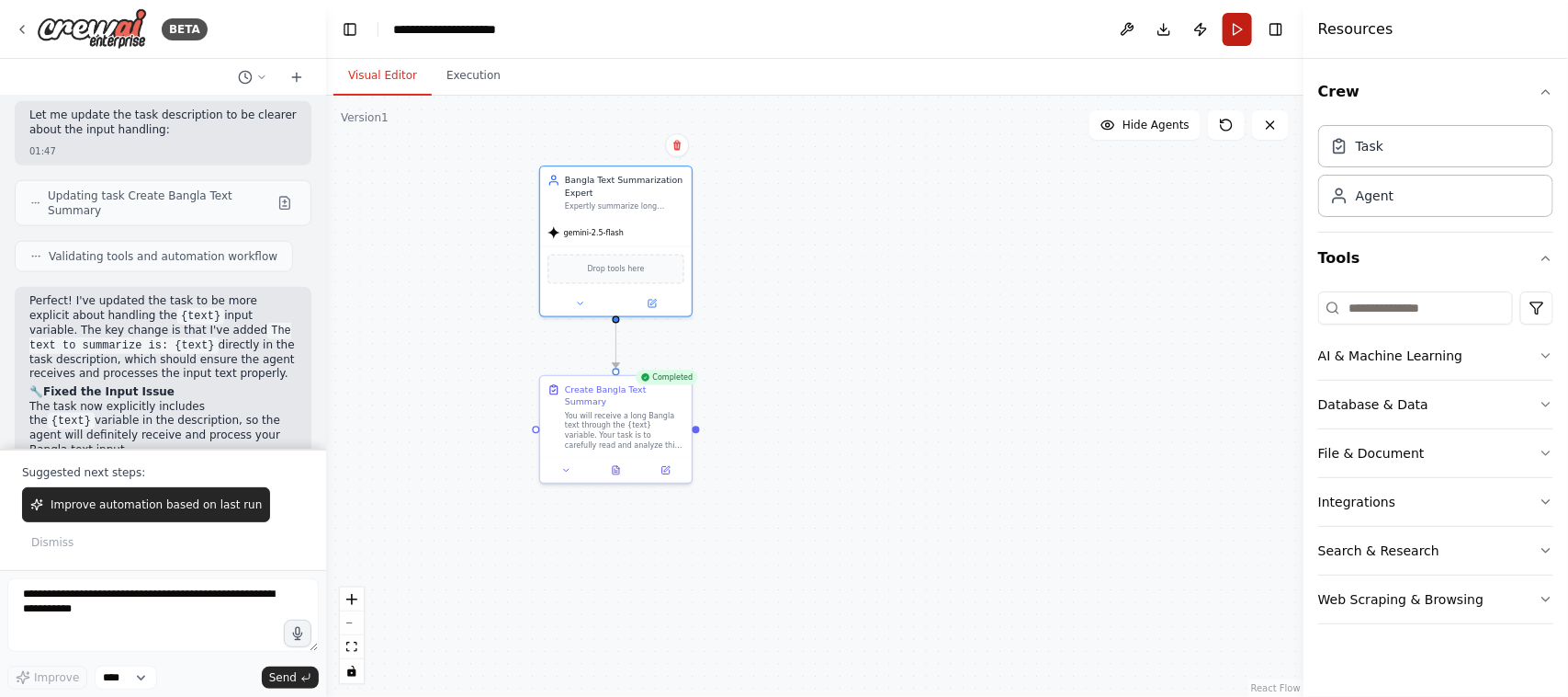
click at [1242, 33] on button "Run" at bounding box center [1237, 29] width 29 height 33
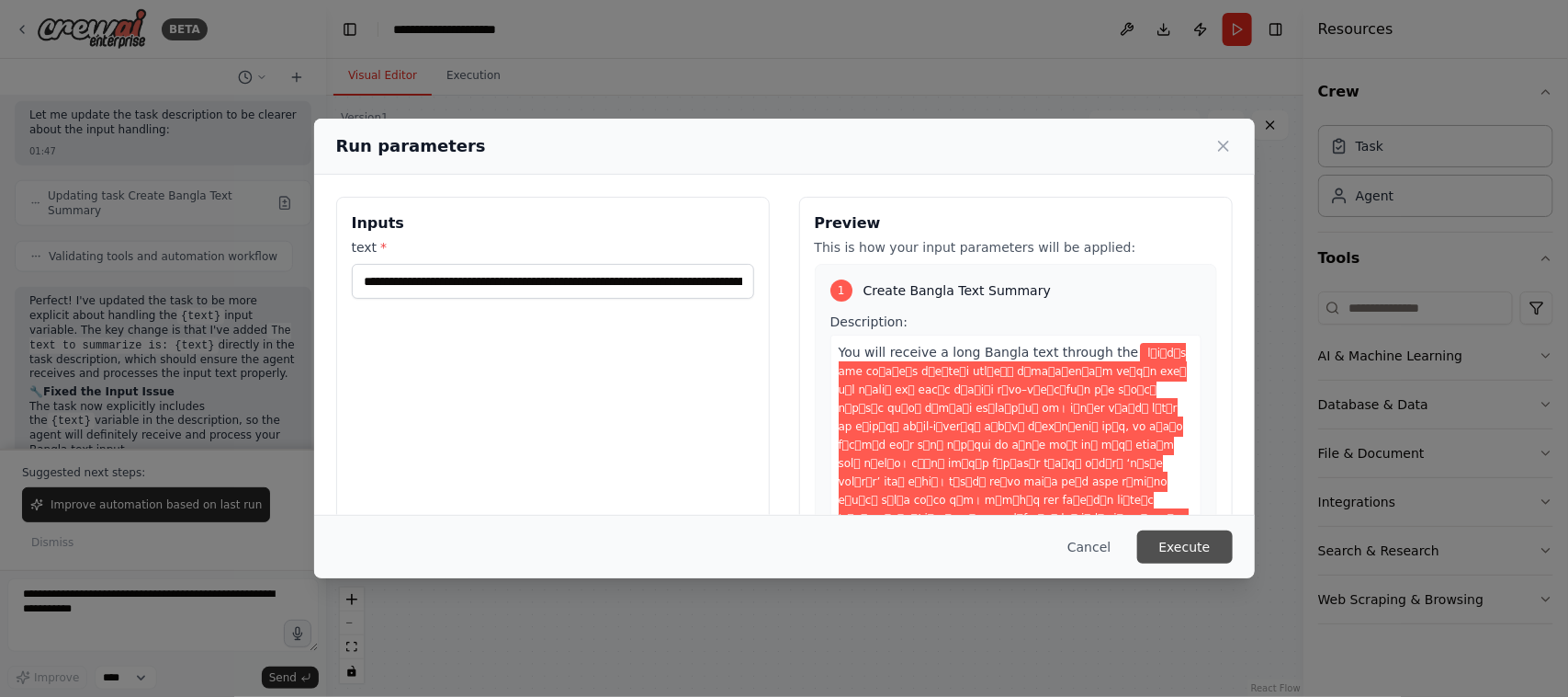
click at [1187, 547] on button "Execute" at bounding box center [1184, 547] width 95 height 33
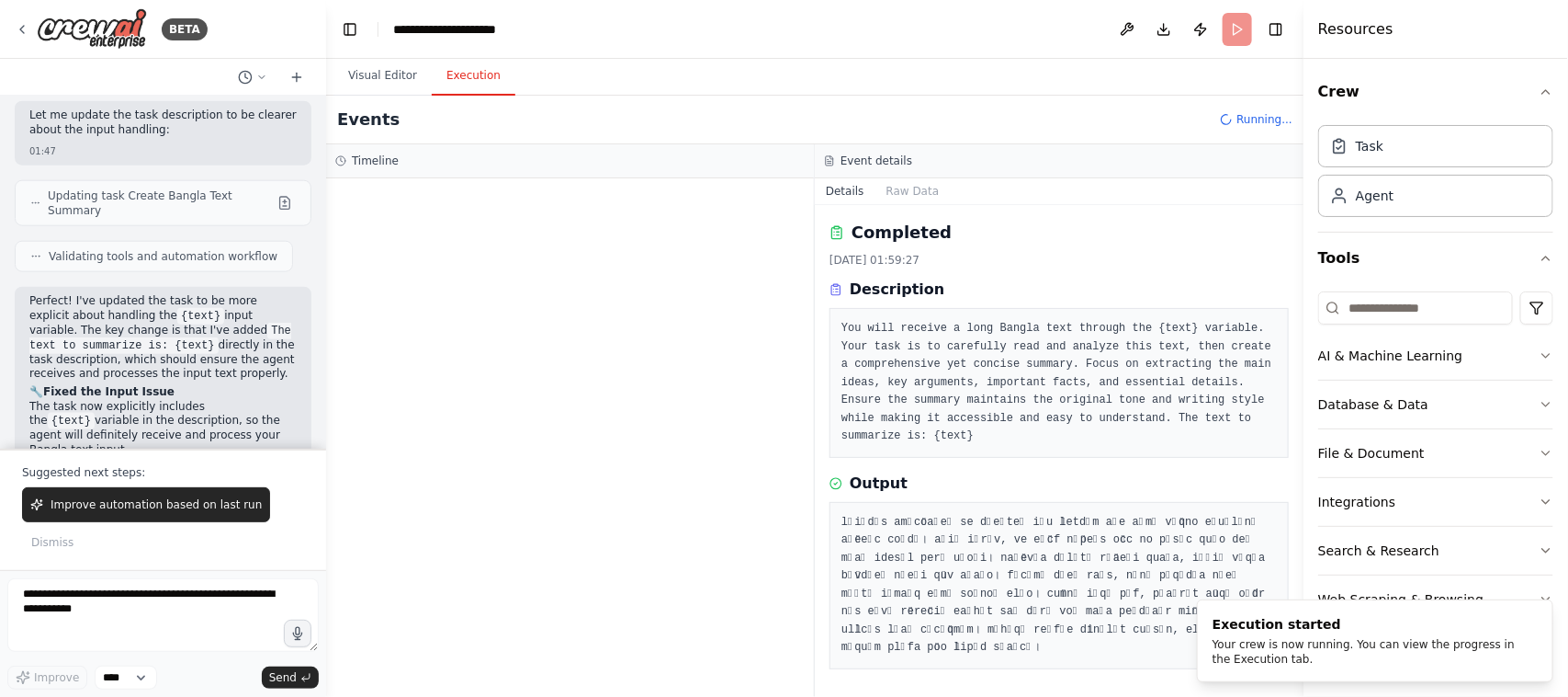
click at [464, 71] on button "Execution" at bounding box center [473, 76] width 84 height 38
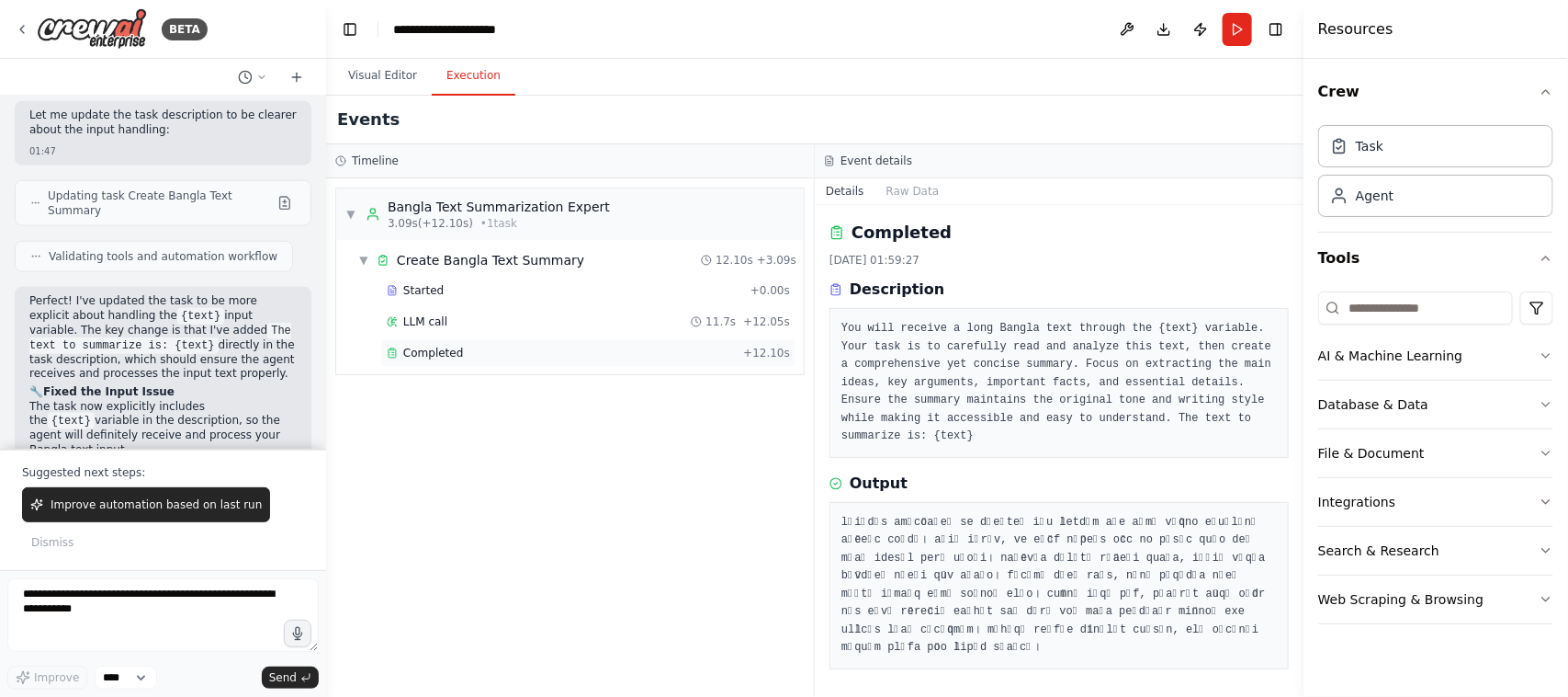
click at [433, 350] on span "Completed" at bounding box center [432, 353] width 60 height 15
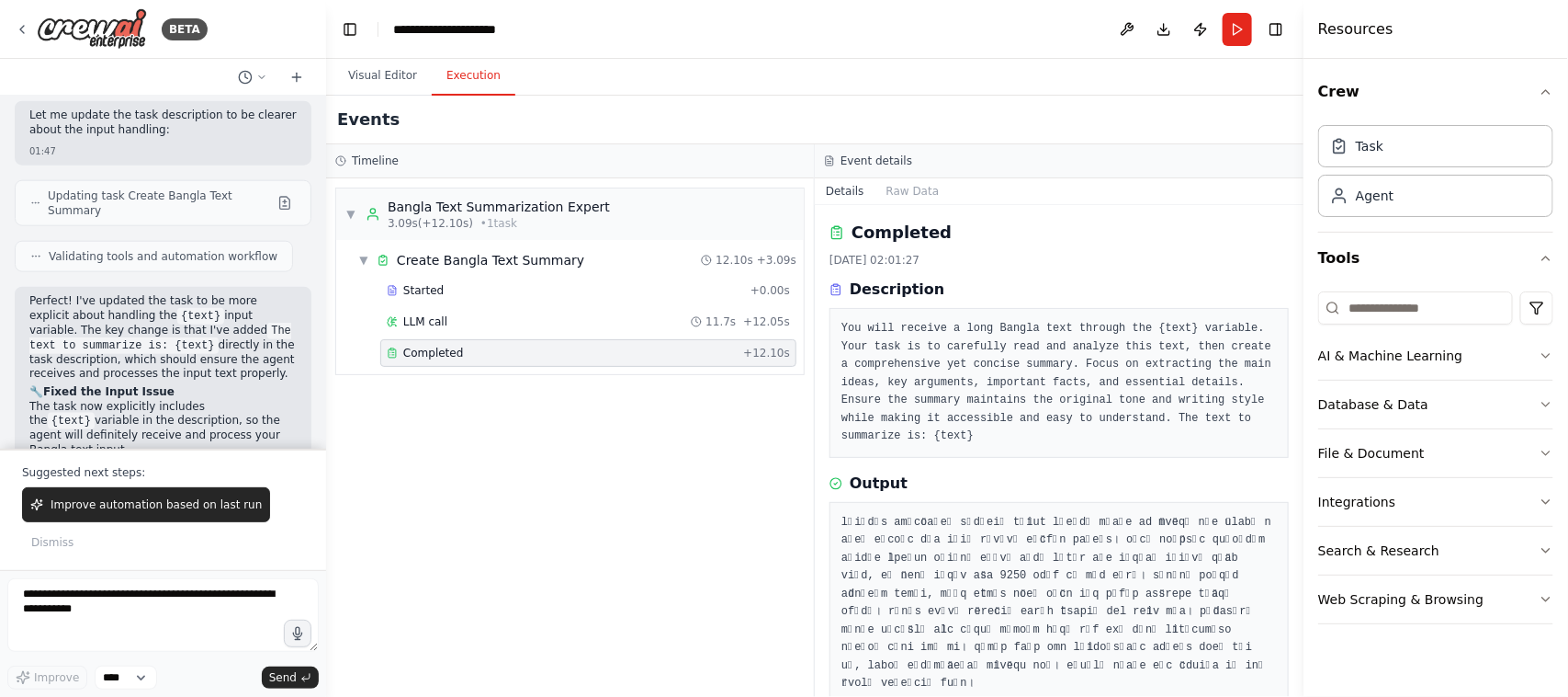
drag, startPoint x: 1297, startPoint y: 268, endPoint x: 1293, endPoint y: 360, distance: 92.1
click at [1293, 360] on div "BETA Hello! I'm the CrewAI assistant. What kind of automation do you want to bu…" at bounding box center [784, 348] width 1568 height 697
drag, startPoint x: 1298, startPoint y: 316, endPoint x: 1291, endPoint y: 416, distance: 100.2
click at [1291, 416] on div "BETA Hello! I'm the CrewAI assistant. What kind of automation do you want to bu…" at bounding box center [784, 348] width 1568 height 697
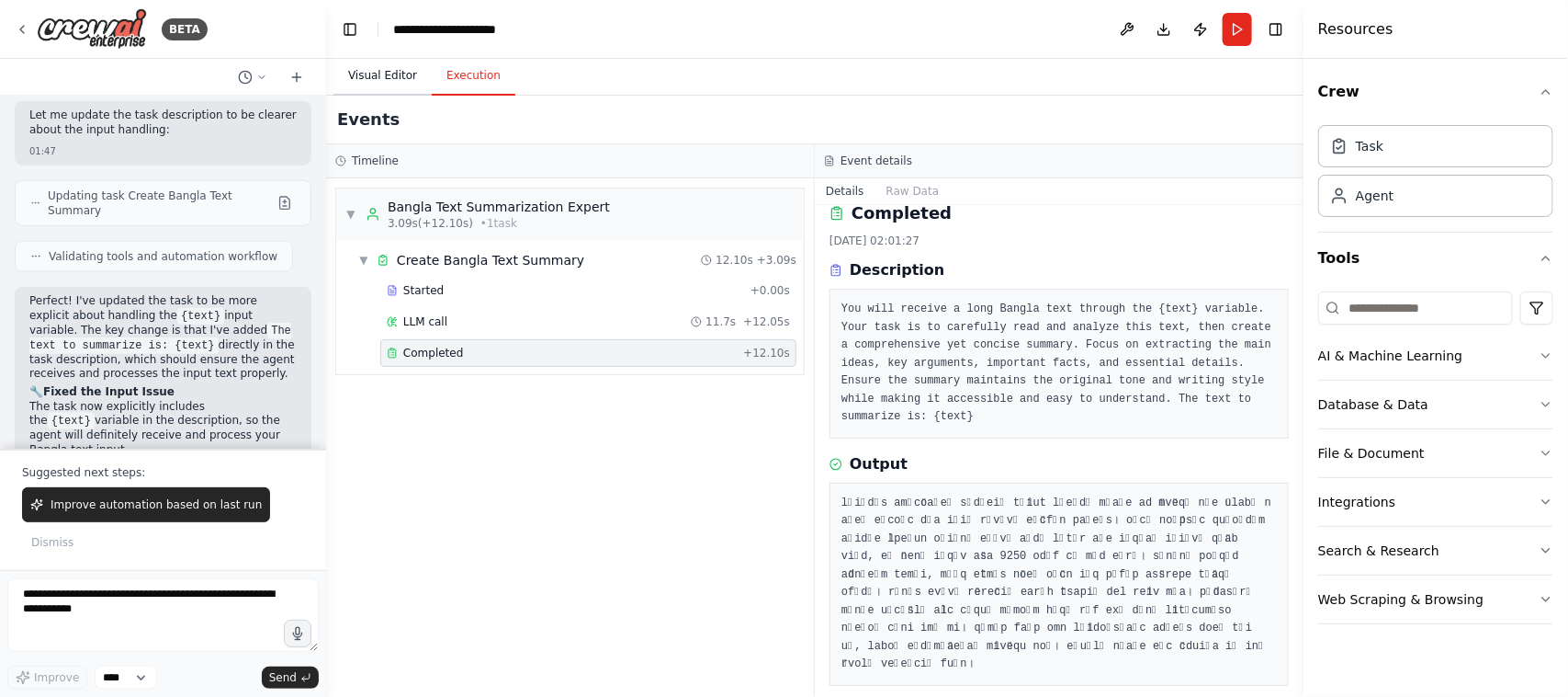
click at [382, 72] on button "Visual Editor" at bounding box center [382, 76] width 98 height 38
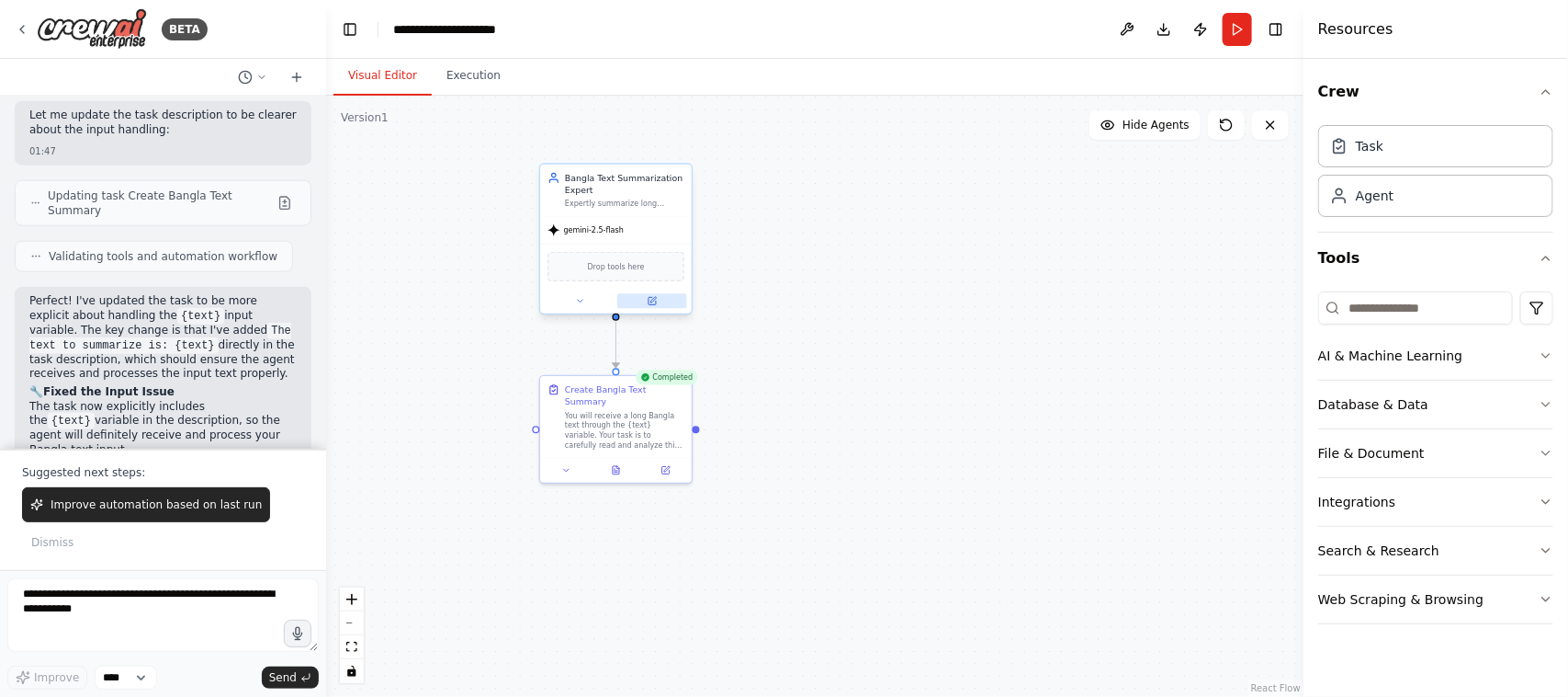
click at [648, 301] on icon at bounding box center [651, 300] width 7 height 7
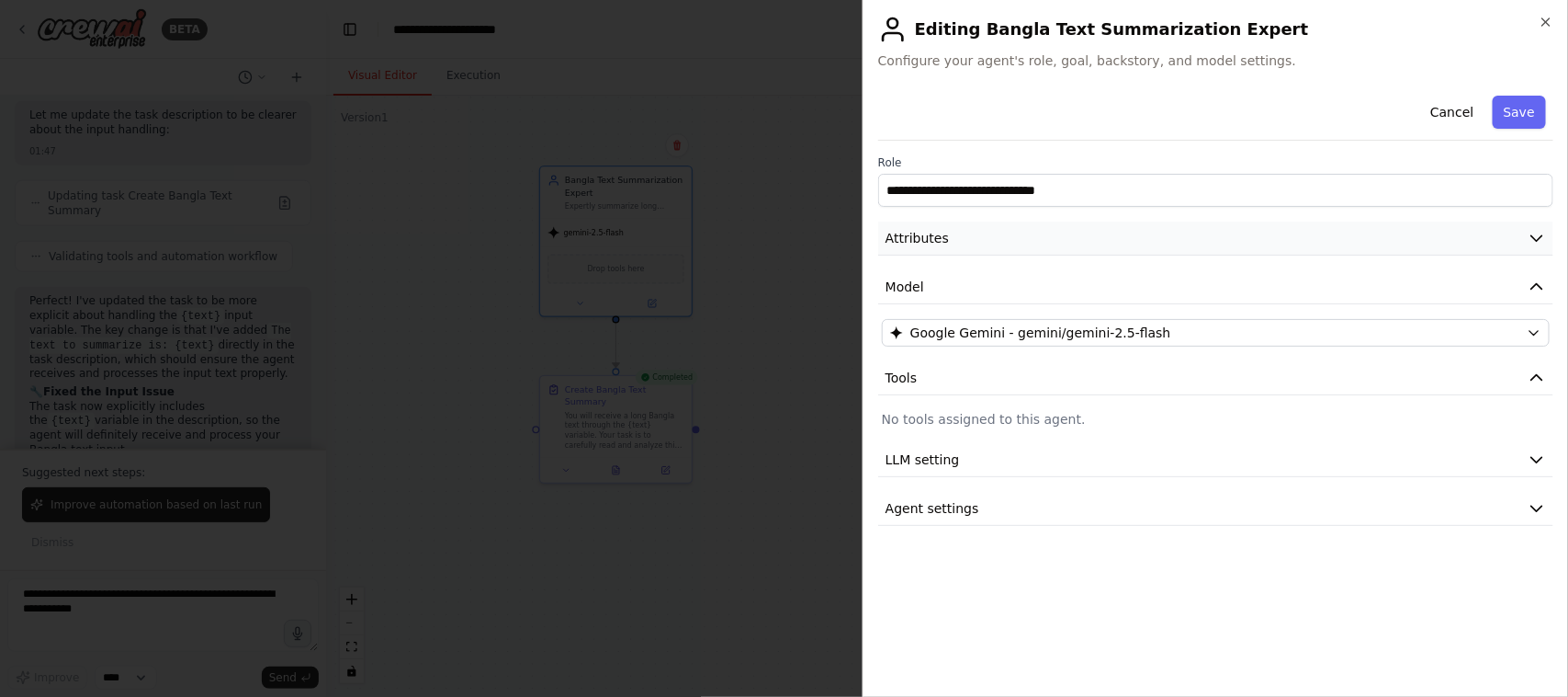
click at [1260, 231] on button "Attributes" at bounding box center [1215, 238] width 675 height 34
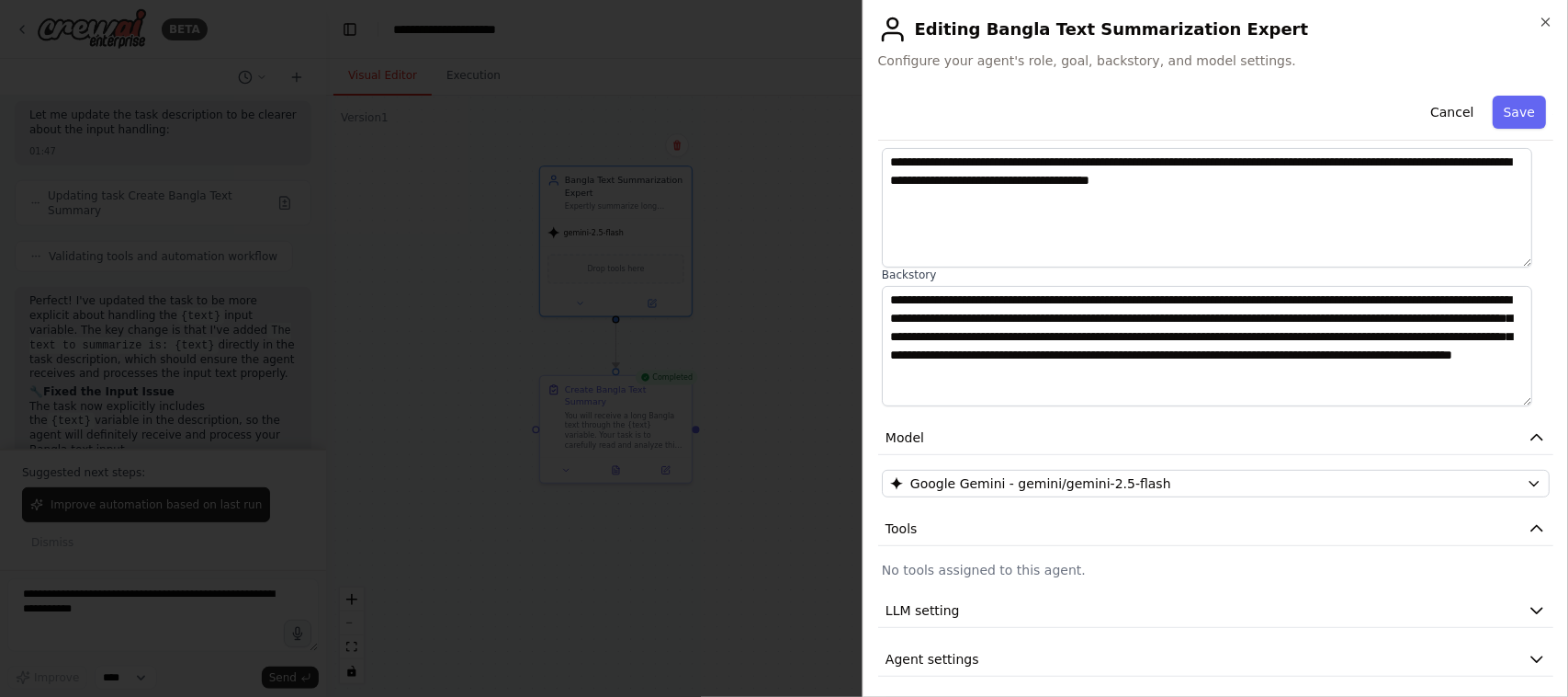
scroll to position [143, 0]
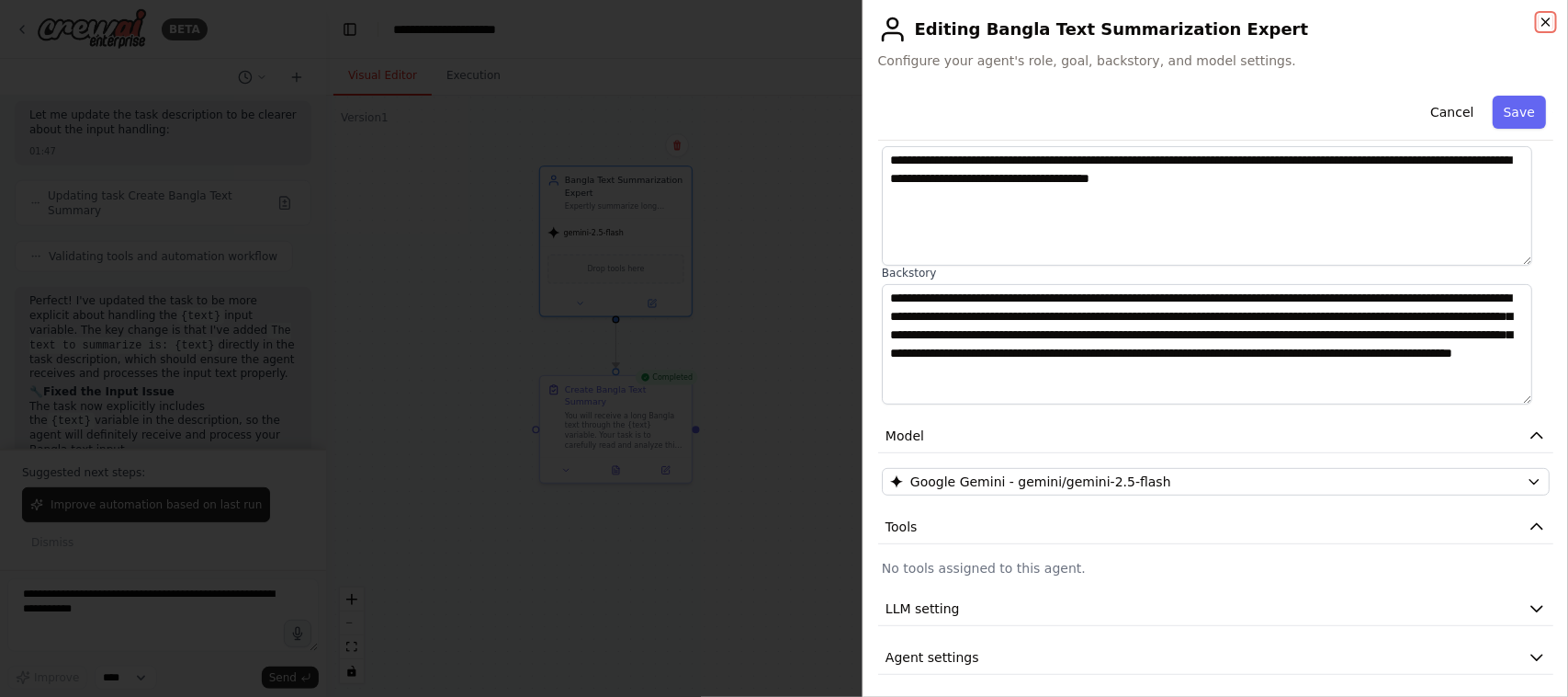
click at [1545, 21] on icon "button" at bounding box center [1545, 22] width 7 height 7
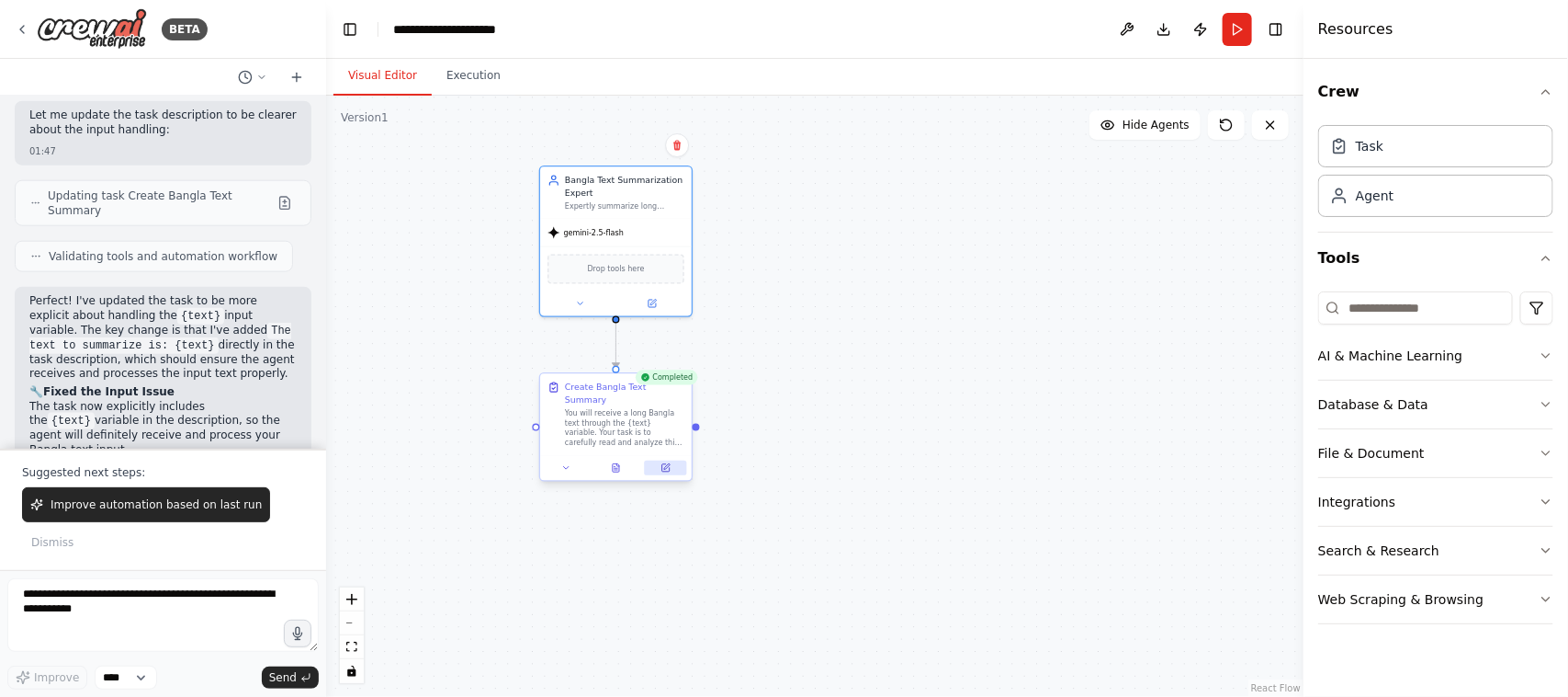
click at [669, 464] on icon at bounding box center [665, 467] width 7 height 7
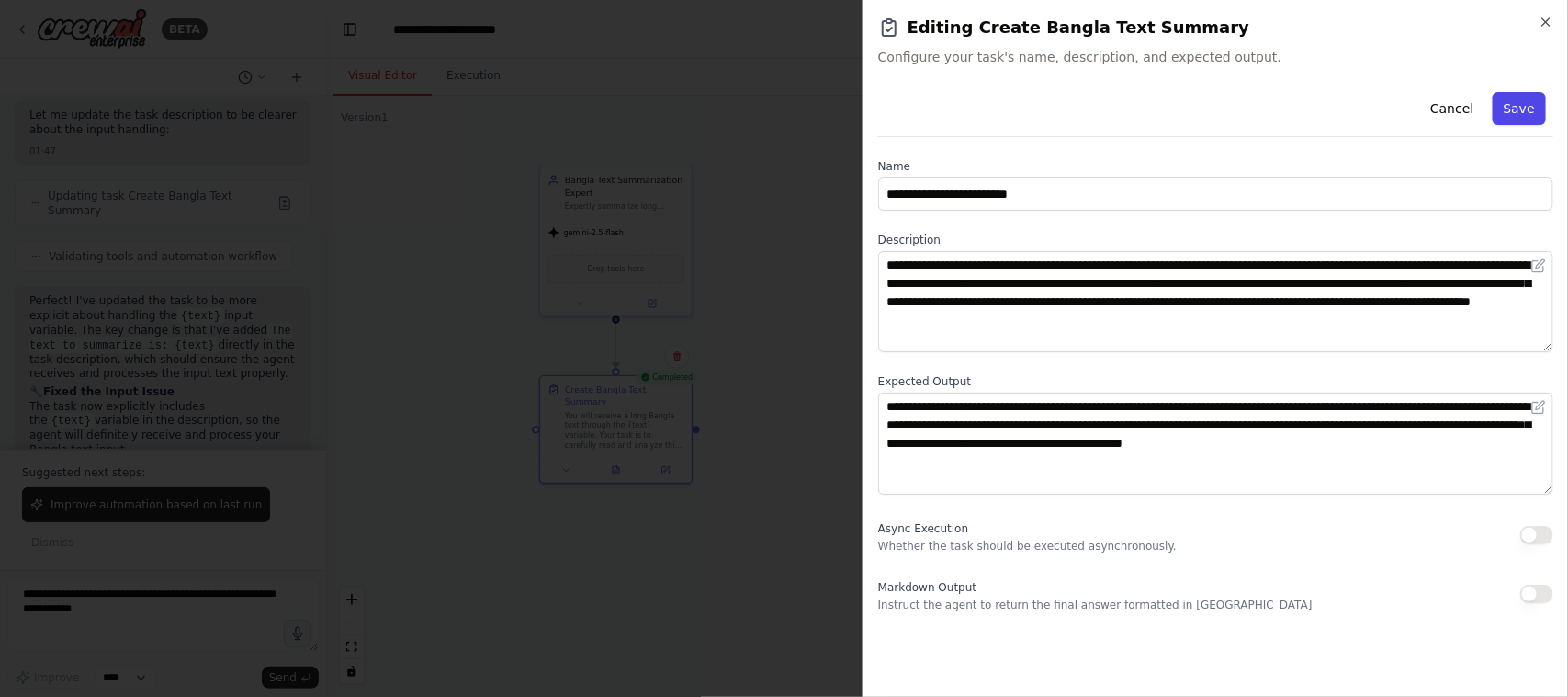
click at [1517, 98] on button "Save" at bounding box center [1519, 108] width 53 height 33
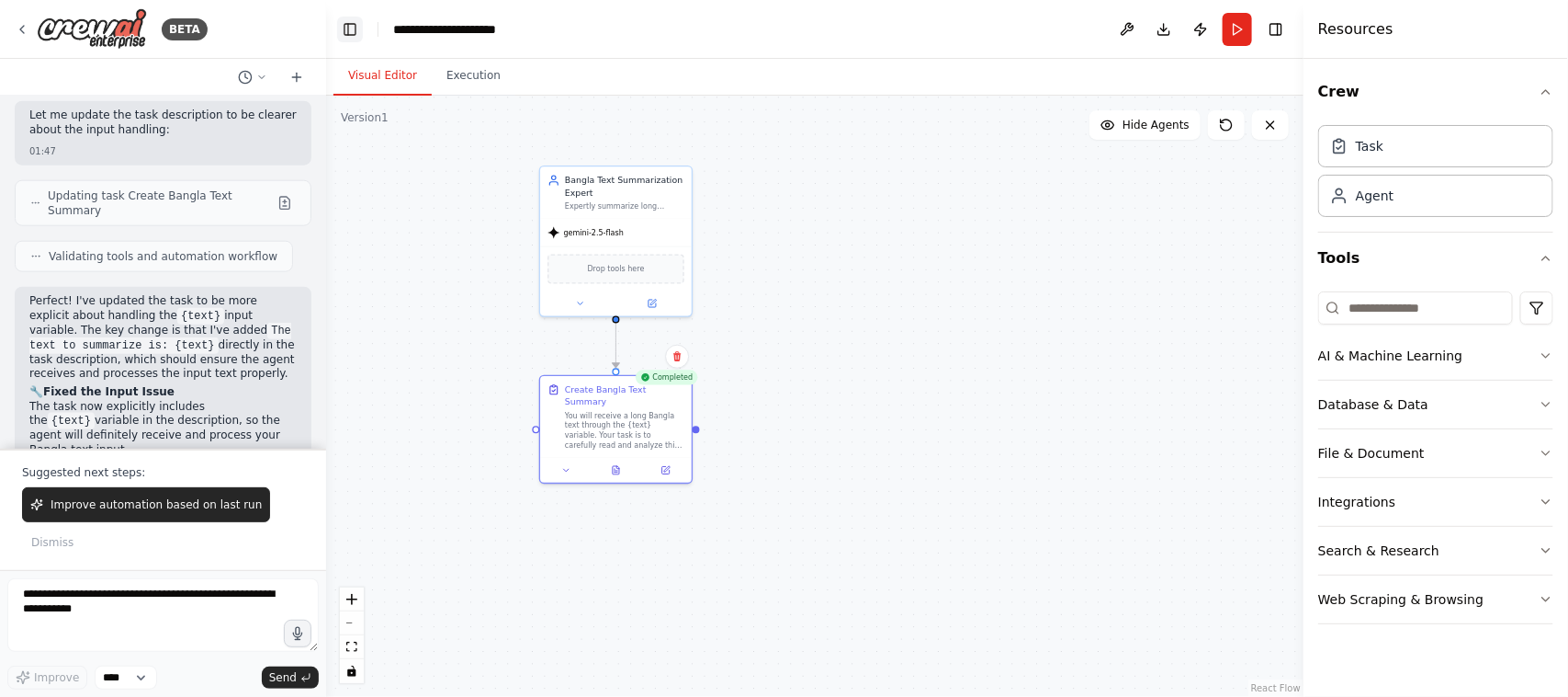
click at [352, 30] on button "Toggle Left Sidebar" at bounding box center [350, 29] width 26 height 26
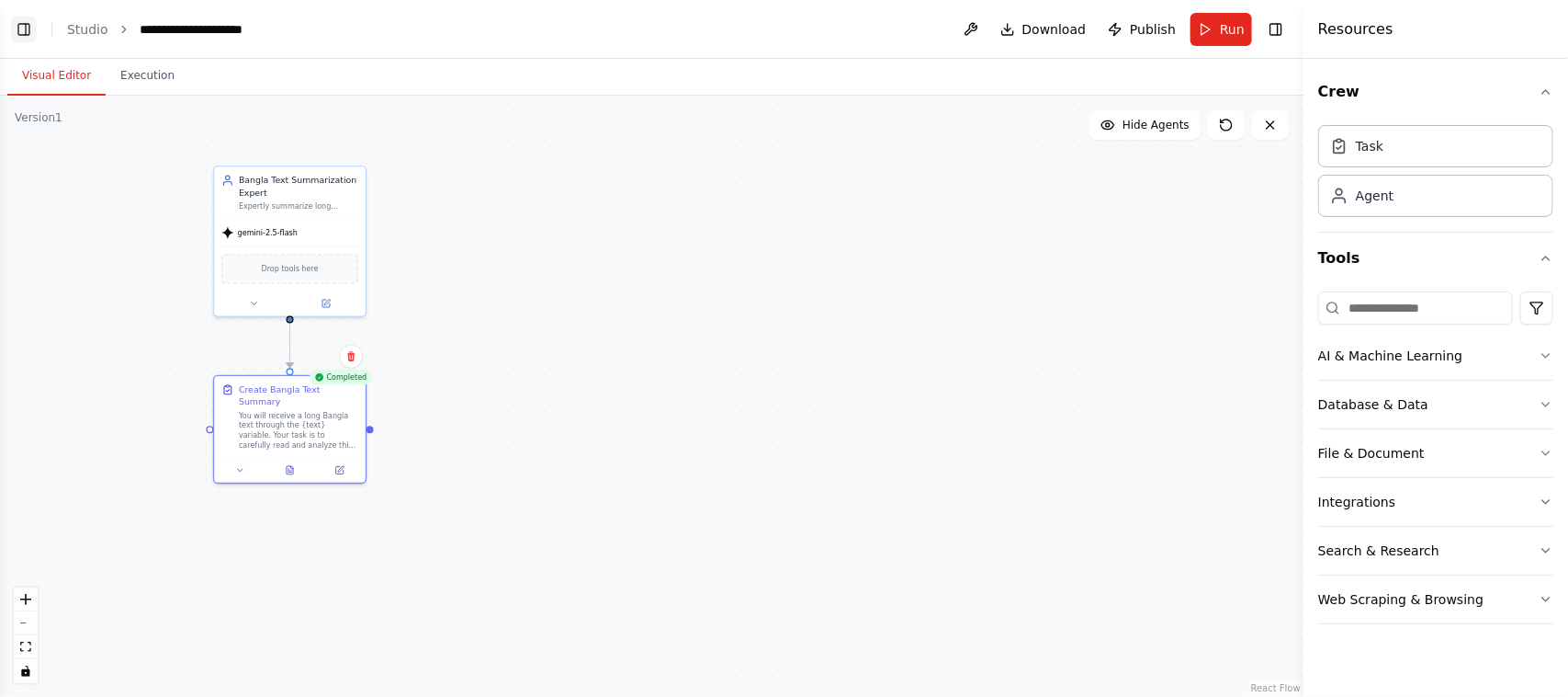
click at [29, 24] on button "Toggle Left Sidebar" at bounding box center [24, 29] width 26 height 26
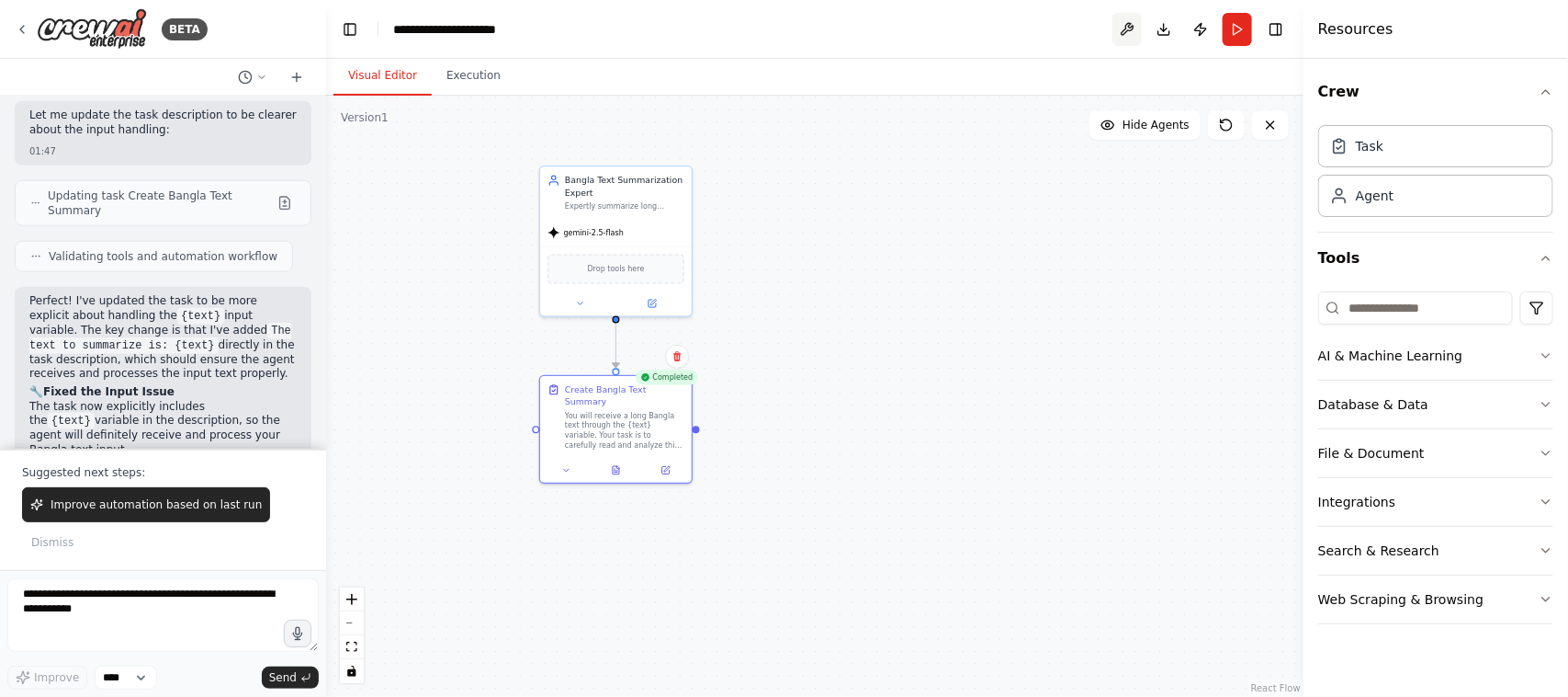
click at [1123, 23] on button at bounding box center [1127, 29] width 29 height 33
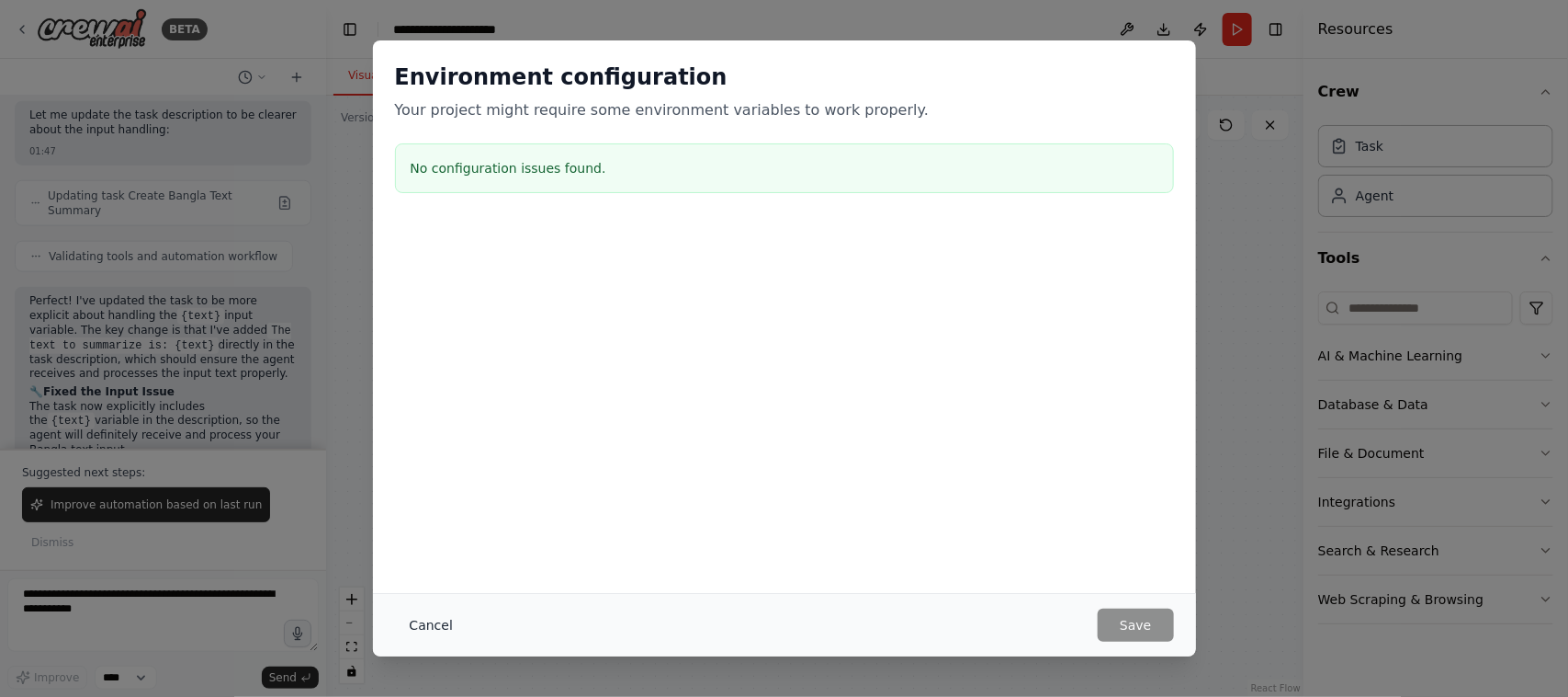
click at [422, 627] on button "Cancel" at bounding box center [431, 625] width 73 height 33
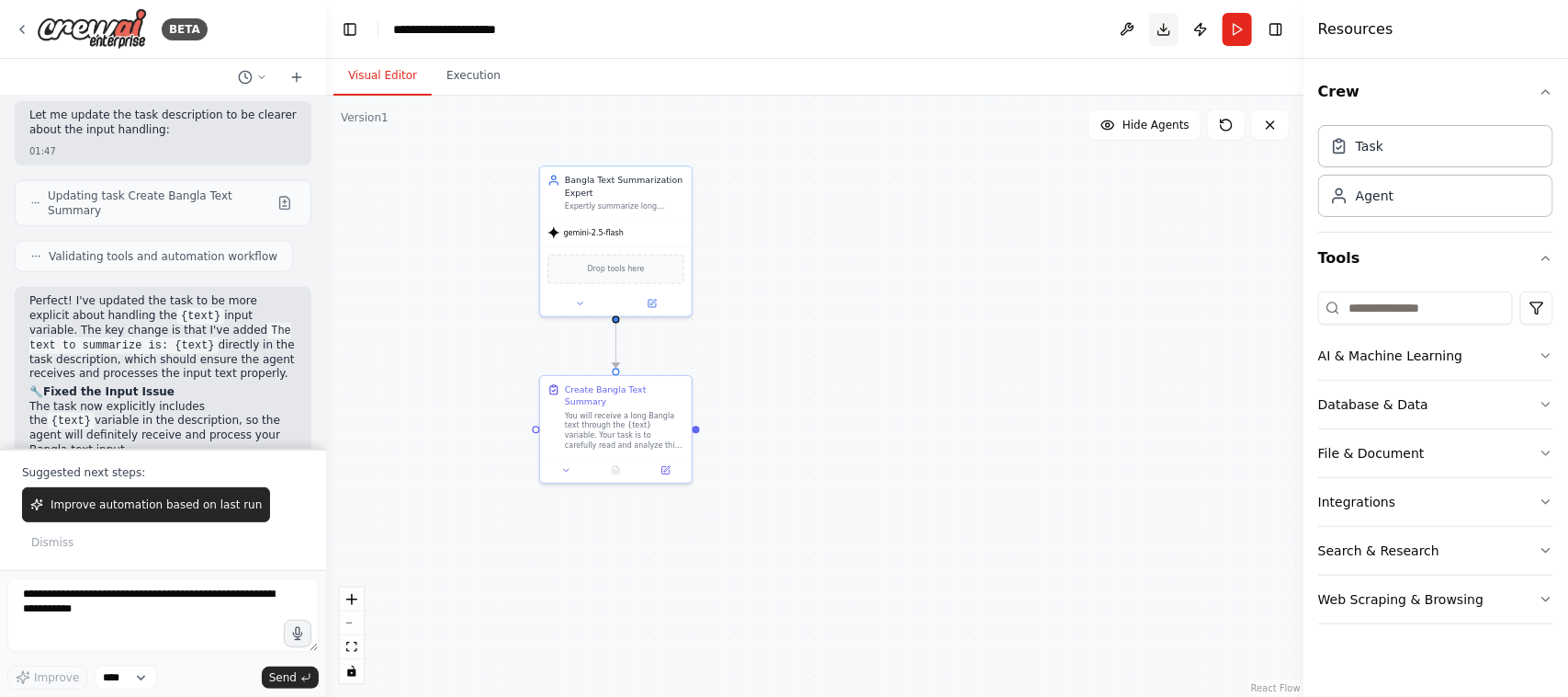
click at [1163, 25] on button "Download" at bounding box center [1164, 29] width 29 height 33
